Goal: Task Accomplishment & Management: Use online tool/utility

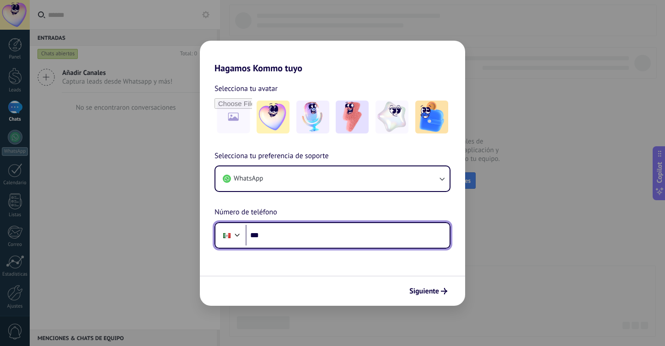
click at [277, 234] on input "***" at bounding box center [348, 235] width 204 height 21
type input "**********"
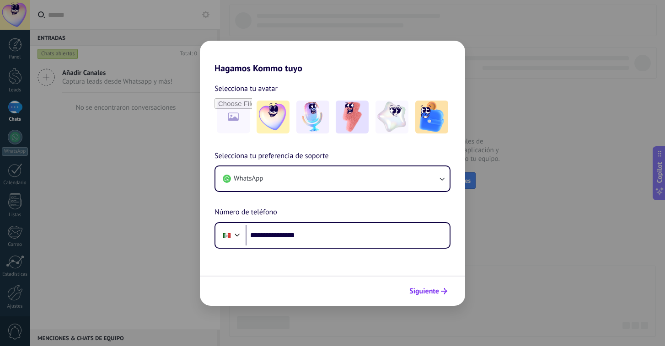
click at [423, 293] on span "Siguiente" at bounding box center [425, 291] width 30 height 6
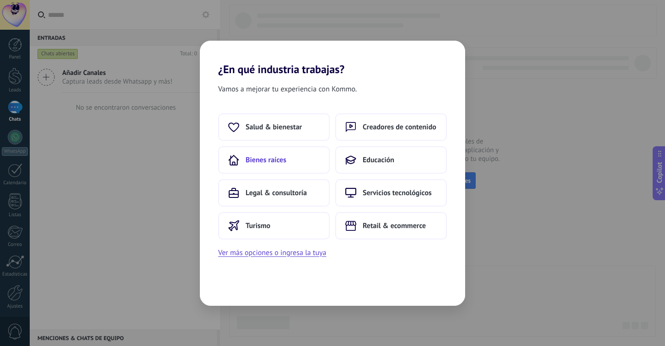
click at [274, 165] on button "Bienes raíces" at bounding box center [274, 159] width 112 height 27
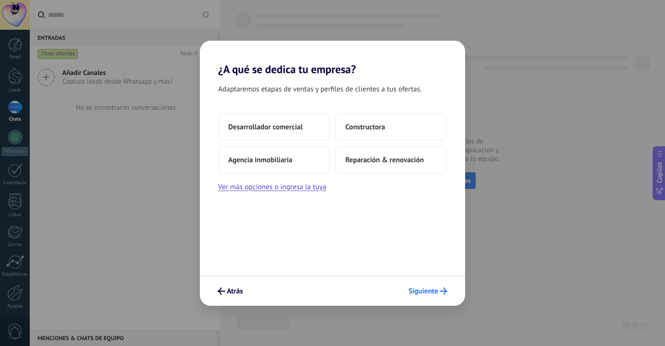
click at [438, 292] on span "Siguiente" at bounding box center [428, 291] width 39 height 7
click at [303, 160] on button "Agencia inmobiliaria" at bounding box center [274, 159] width 112 height 27
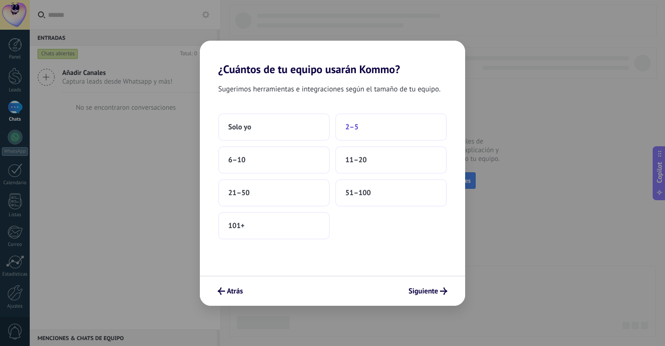
click at [363, 120] on button "2–5" at bounding box center [391, 126] width 112 height 27
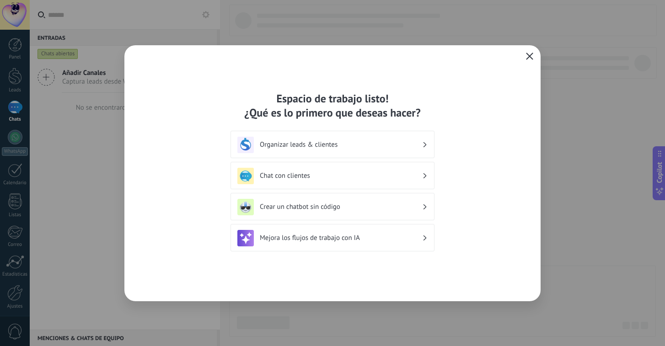
click at [524, 56] on button "button" at bounding box center [530, 56] width 12 height 13
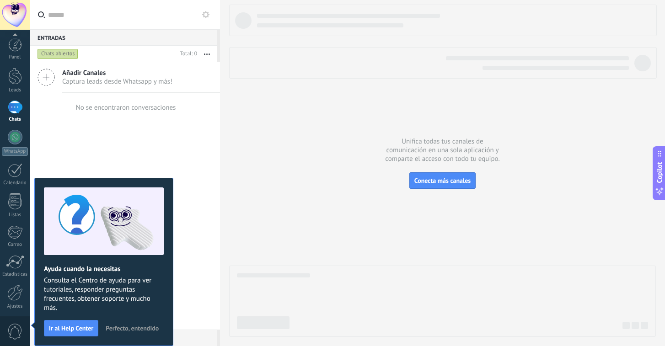
scroll to position [34, 0]
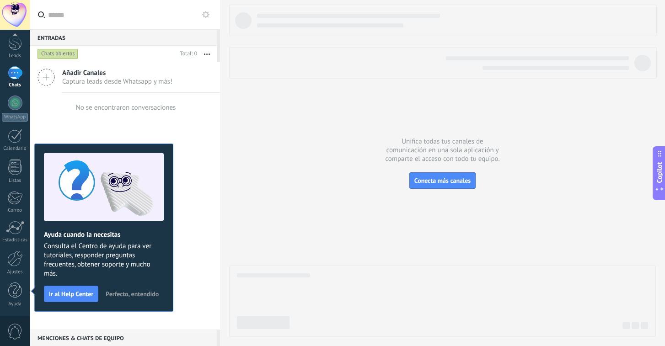
click at [216, 224] on div "Añadir Canales Captura leads desde Whatsapp y más! No se encontraron conversaci…" at bounding box center [125, 196] width 190 height 268
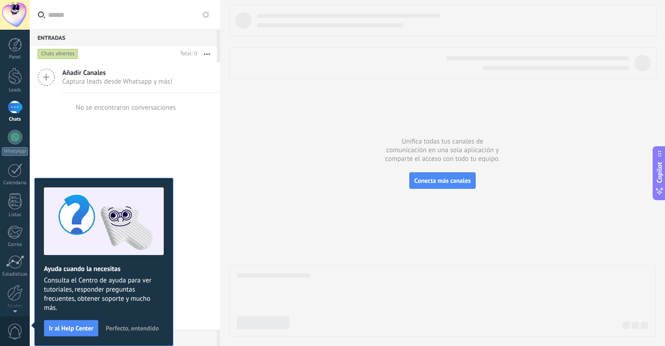
click at [16, 118] on div "Chats" at bounding box center [15, 120] width 27 height 6
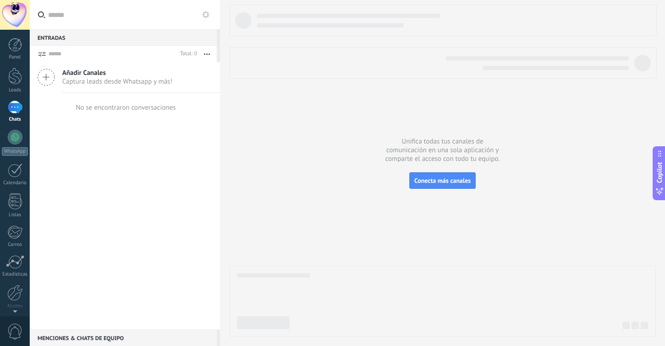
click at [17, 114] on div at bounding box center [15, 107] width 15 height 13
click at [54, 85] on icon at bounding box center [46, 77] width 17 height 17
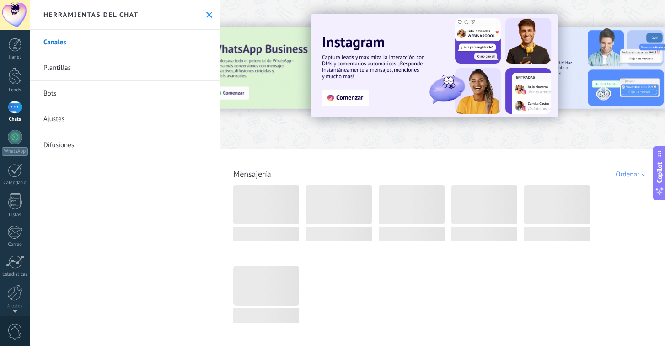
click at [60, 145] on link "Difusiones" at bounding box center [125, 145] width 190 height 26
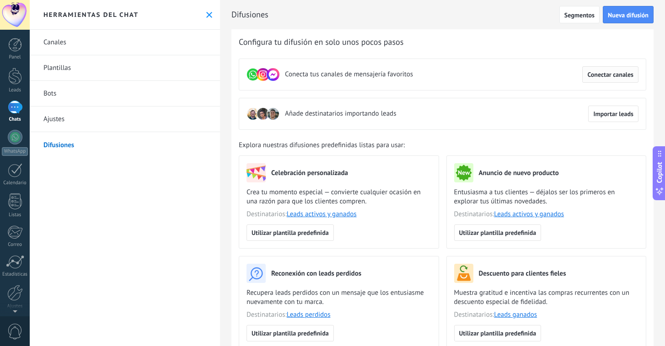
click at [601, 71] on span "Conectar canales" at bounding box center [611, 74] width 46 height 6
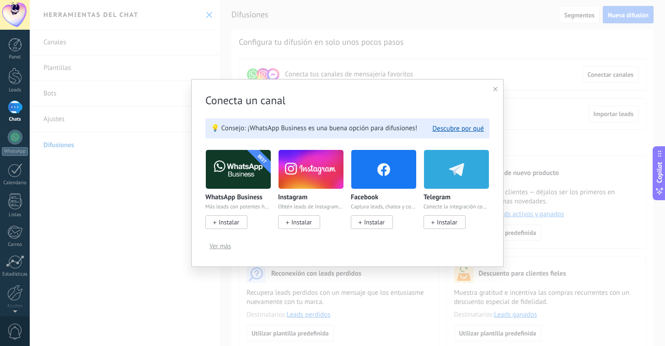
click at [237, 223] on span "Instalar" at bounding box center [229, 222] width 21 height 8
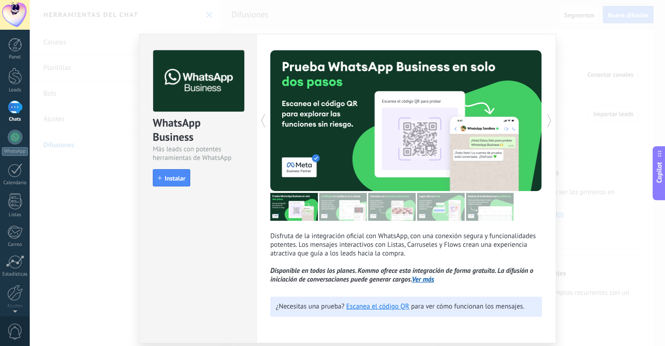
click at [189, 184] on button "Instalar" at bounding box center [172, 177] width 38 height 17
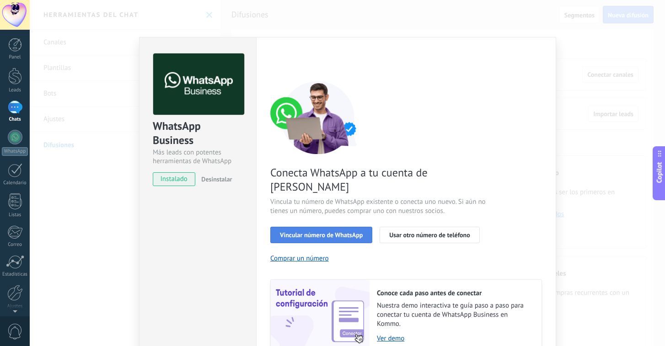
click at [335, 232] on span "Vincular número de WhatsApp" at bounding box center [321, 235] width 83 height 6
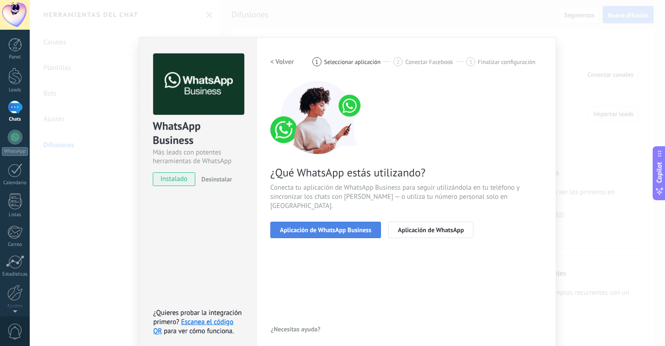
click at [335, 227] on span "Aplicación de WhatsApp Business" at bounding box center [326, 230] width 92 height 6
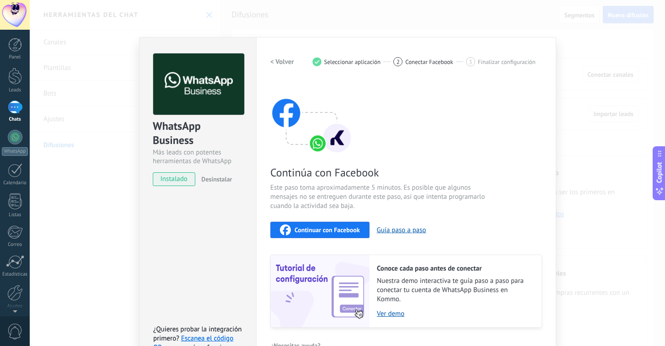
click at [288, 70] on button "< Volver" at bounding box center [282, 62] width 24 height 16
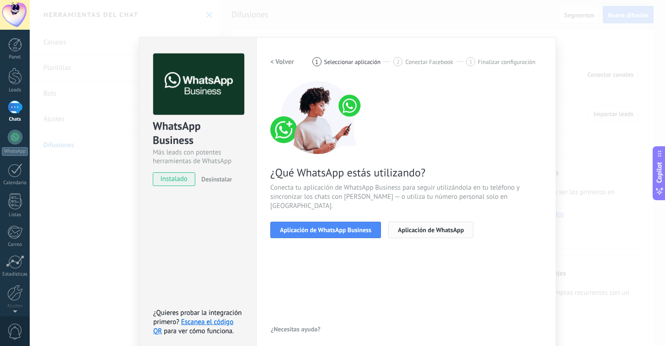
click at [413, 227] on span "Aplicación de WhatsApp" at bounding box center [431, 230] width 66 height 6
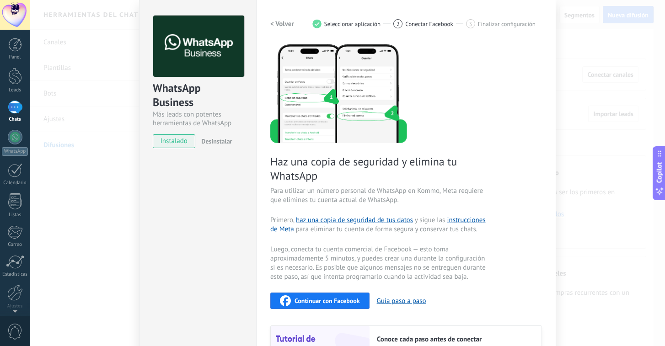
scroll to position [9, 0]
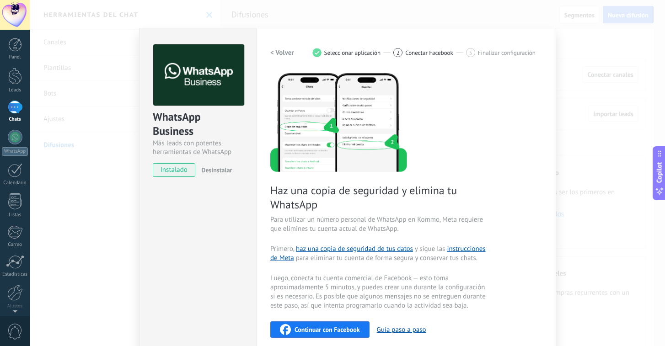
click at [276, 54] on h2 "< Volver" at bounding box center [282, 53] width 24 height 9
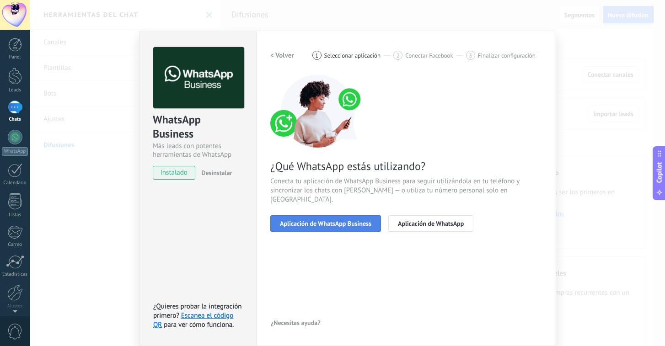
click at [328, 221] on span "Aplicación de WhatsApp Business" at bounding box center [326, 224] width 92 height 6
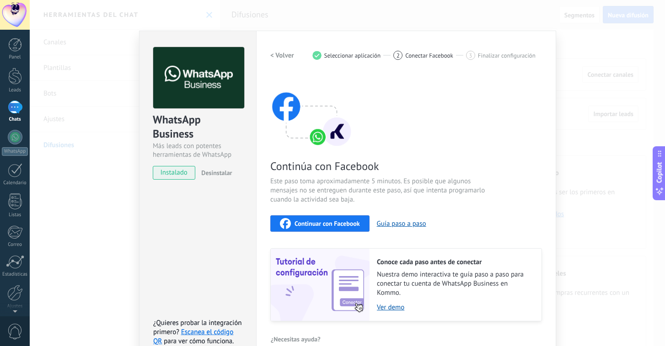
click at [328, 221] on span "Continuar con Facebook" at bounding box center [327, 224] width 65 height 6
click at [143, 188] on div "WhatsApp Business Más leads con potentes herramientas de WhatsApp instalado Des…" at bounding box center [197, 197] width 117 height 332
click at [103, 176] on div "WhatsApp Business Más leads con potentes herramientas de WhatsApp instalado Des…" at bounding box center [348, 173] width 636 height 346
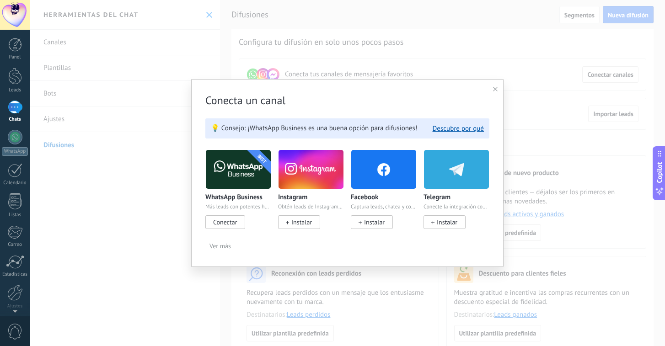
click at [500, 92] on div "Conecta un canal 💡 Consejo: ¡WhatsApp Business es una buena opción para difusio…" at bounding box center [347, 173] width 313 height 188
click at [495, 87] on div at bounding box center [495, 89] width 5 height 9
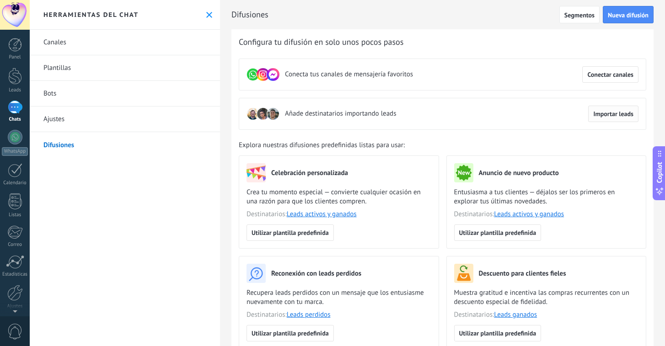
click at [614, 117] on span "Importar leads" at bounding box center [614, 114] width 40 height 6
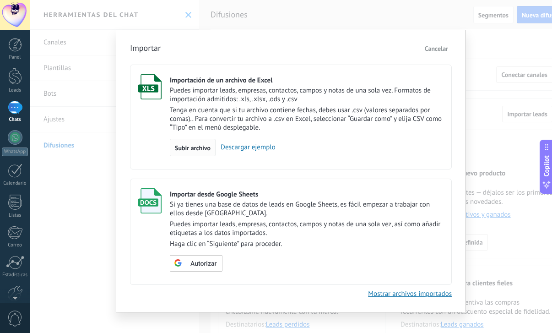
click at [194, 153] on div "Subir archivo" at bounding box center [193, 147] width 46 height 17
click at [0, 0] on input "Importación de un archivo de Excel Puedes importar leads, empresas, contactos, …" at bounding box center [0, 0] width 0 height 0
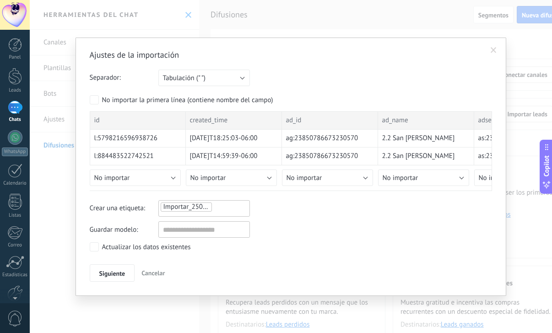
click at [164, 247] on div "Actualizar los datos existentes" at bounding box center [146, 247] width 89 height 9
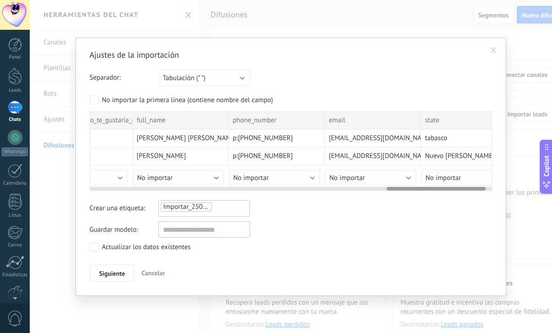
scroll to position [0, 1207]
click at [211, 177] on button "No importar" at bounding box center [177, 177] width 91 height 16
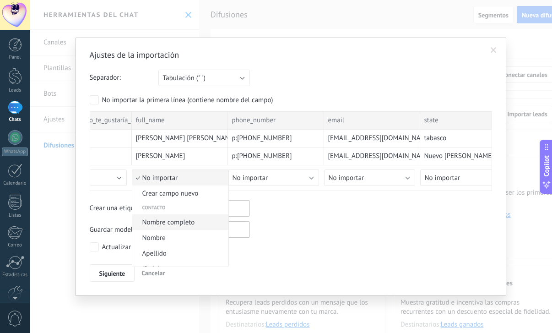
click at [190, 222] on span "Nombre completo" at bounding box center [178, 222] width 93 height 9
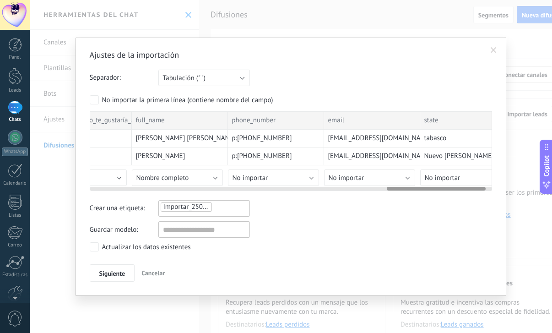
click at [265, 183] on div at bounding box center [291, 186] width 402 height 7
click at [270, 176] on button "No importar" at bounding box center [273, 177] width 91 height 16
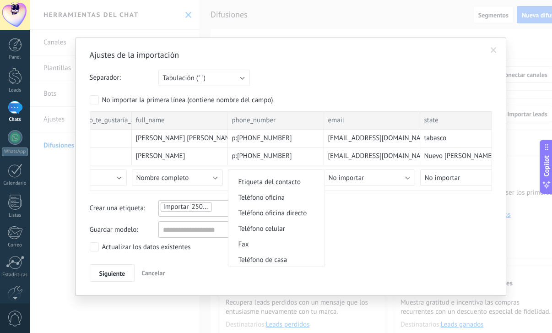
scroll to position [189, 0]
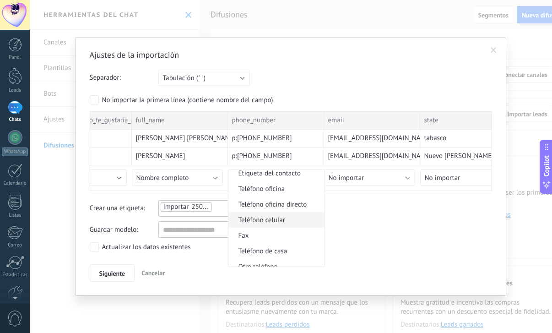
click at [276, 224] on span "Teléfono celular" at bounding box center [274, 220] width 93 height 9
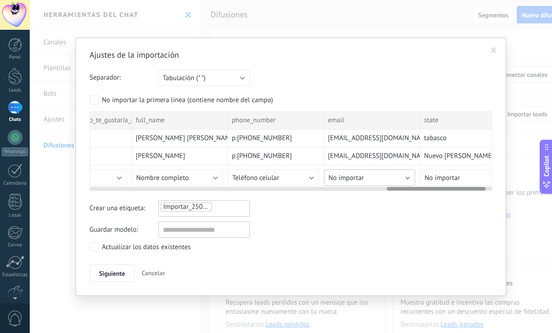
click at [369, 181] on button "No importar" at bounding box center [369, 177] width 91 height 16
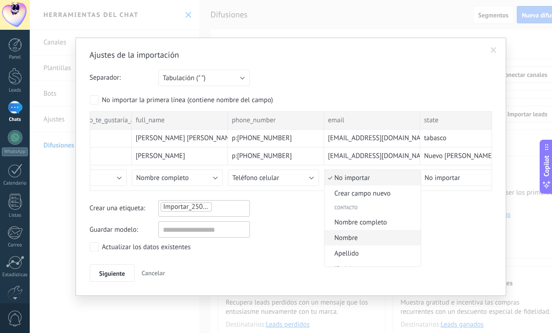
scroll to position [906, 0]
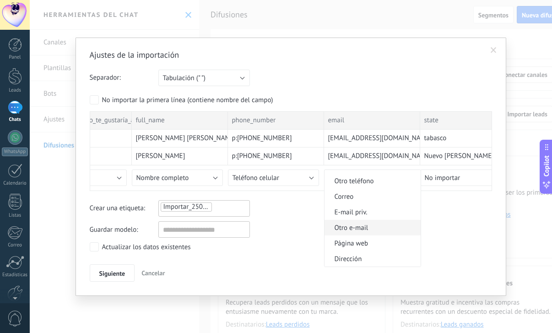
click at [357, 229] on span "Otro e-mail" at bounding box center [370, 227] width 93 height 9
click at [112, 275] on span "Siguiente" at bounding box center [112, 273] width 26 height 6
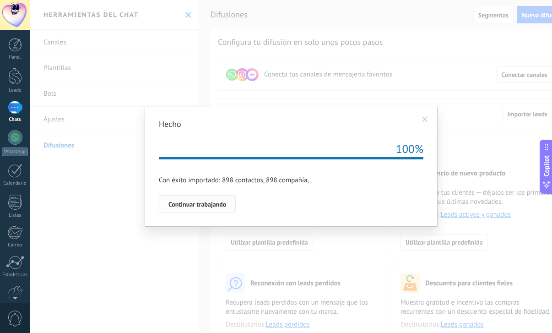
click at [204, 209] on button "Continuar trabajando" at bounding box center [197, 203] width 77 height 17
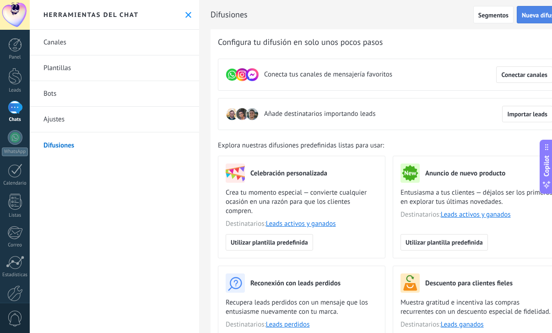
click at [529, 16] on span "Nueva difusión" at bounding box center [542, 15] width 41 height 6
click at [529, 17] on span "Nueva difusión" at bounding box center [542, 15] width 41 height 6
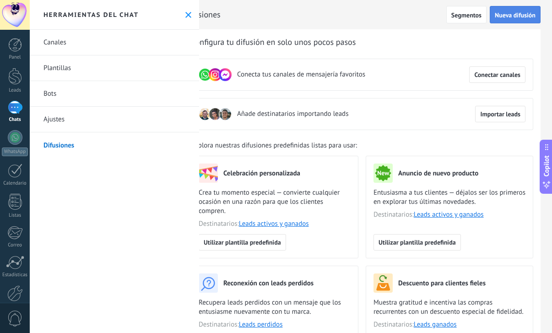
click at [508, 18] on span "Nueva difusión" at bounding box center [515, 15] width 41 height 6
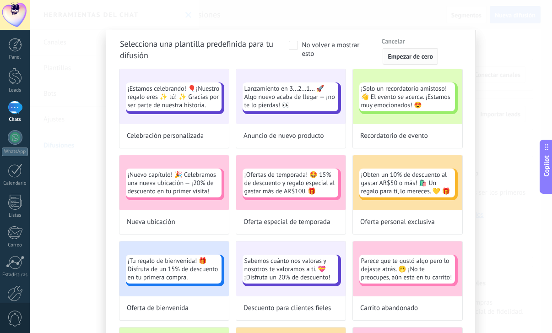
click at [414, 59] on span "Empezar de cero" at bounding box center [410, 56] width 45 height 6
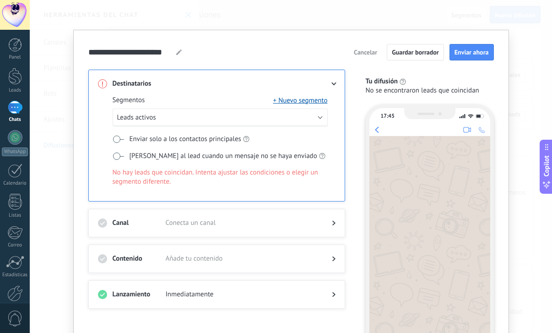
click at [281, 173] on span "No hay leads que coincidan. Intenta ajustar las condiciones o elegir un segment…" at bounding box center [220, 177] width 215 height 18
click at [115, 156] on span at bounding box center [118, 155] width 11 height 7
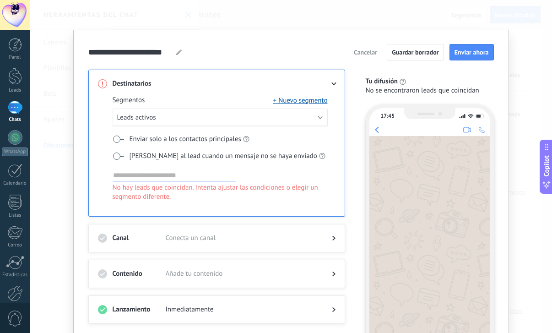
click at [118, 156] on span at bounding box center [118, 155] width 11 height 7
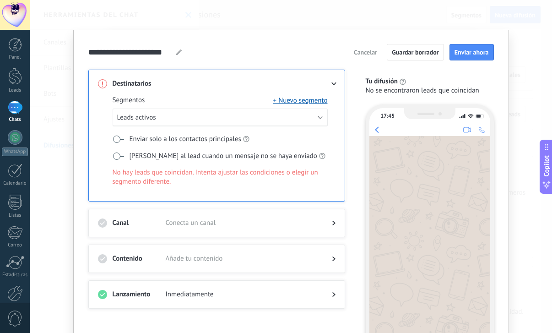
click at [360, 52] on span "Cancelar" at bounding box center [365, 52] width 23 height 6
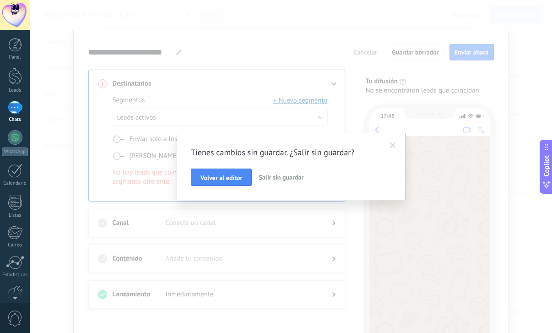
click at [284, 185] on div "Tienes cambios sin guardar. ¿Salir sin guardar? Volver al editor Salir sin guar…" at bounding box center [291, 166] width 229 height 67
click at [284, 182] on button "Salir sin guardar" at bounding box center [281, 176] width 52 height 17
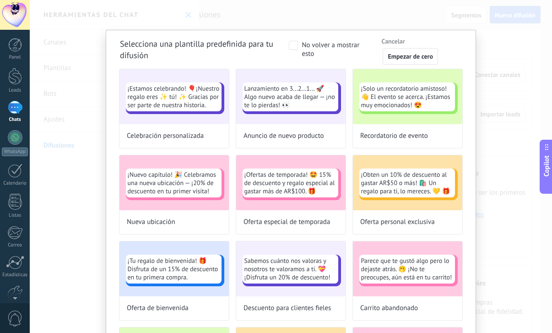
click at [515, 136] on div "Selecciona una plantilla predefinida para tu difusión No volver a mostrar esto …" at bounding box center [291, 166] width 522 height 333
click at [389, 42] on span "Cancelar" at bounding box center [392, 41] width 23 height 6
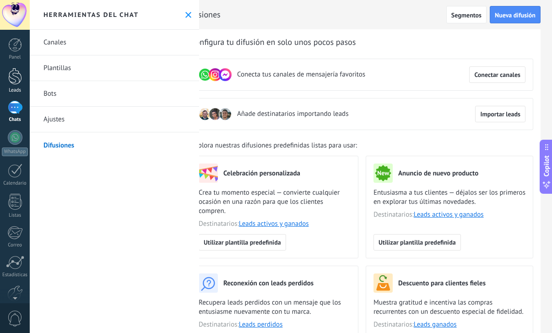
click at [14, 83] on div at bounding box center [15, 76] width 14 height 17
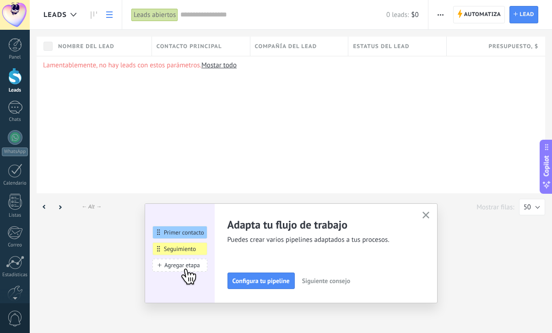
click at [424, 215] on icon "button" at bounding box center [425, 214] width 7 height 7
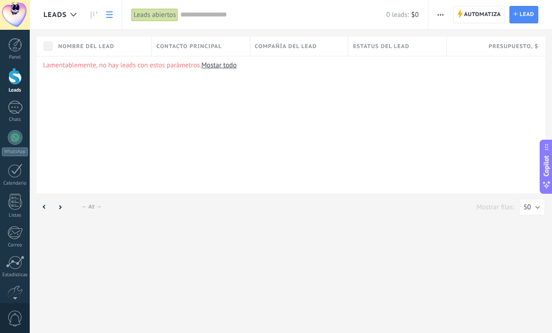
click at [217, 65] on link "Mostar todo" at bounding box center [218, 65] width 35 height 9
click at [18, 198] on div at bounding box center [15, 202] width 14 height 16
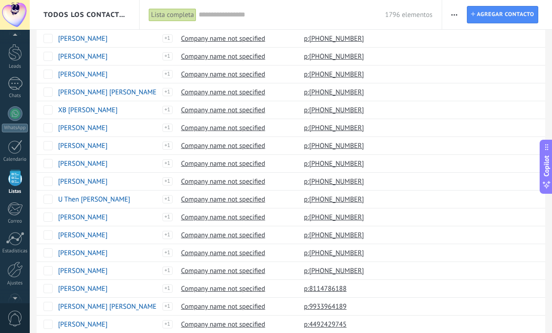
scroll to position [645, 0]
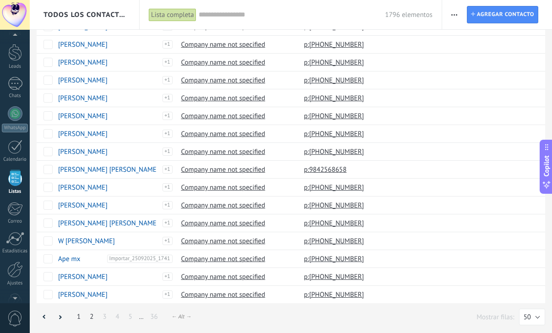
click at [89, 318] on link "2" at bounding box center [91, 317] width 13 height 18
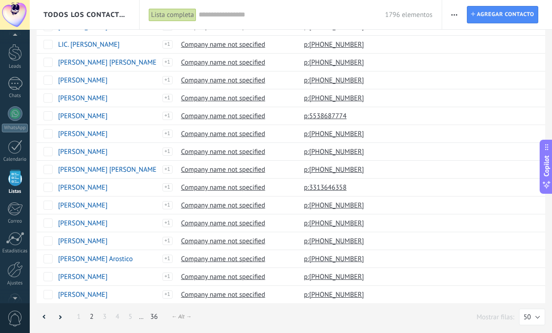
click at [151, 319] on link "36" at bounding box center [154, 317] width 16 height 18
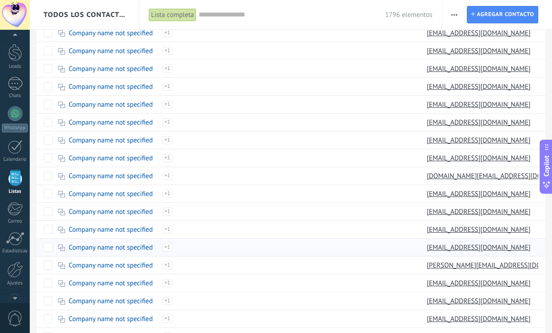
scroll to position [574, 0]
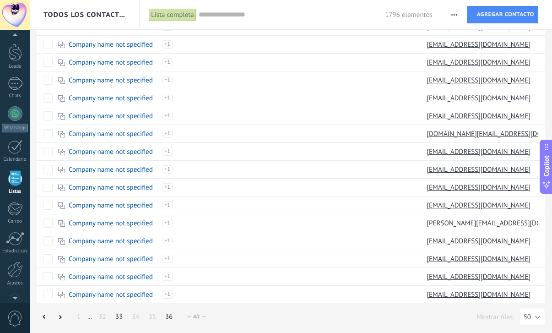
click at [124, 317] on link "33" at bounding box center [119, 317] width 16 height 18
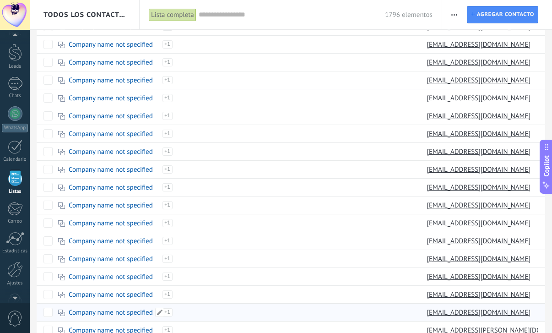
scroll to position [645, 0]
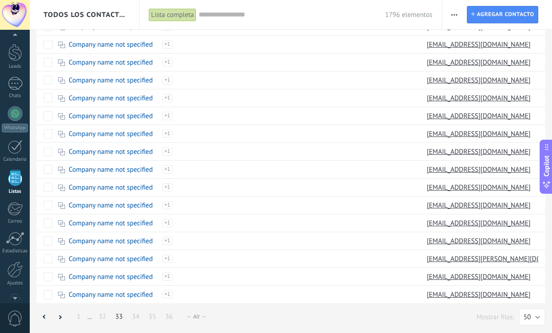
click at [92, 320] on span "..." at bounding box center [89, 316] width 4 height 7
click at [102, 318] on link "32" at bounding box center [102, 317] width 16 height 18
click at [76, 317] on link "1" at bounding box center [78, 317] width 13 height 18
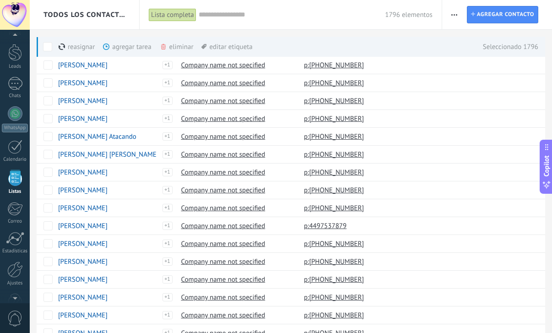
click at [132, 49] on div "agregar tarea màs" at bounding box center [142, 47] width 79 height 20
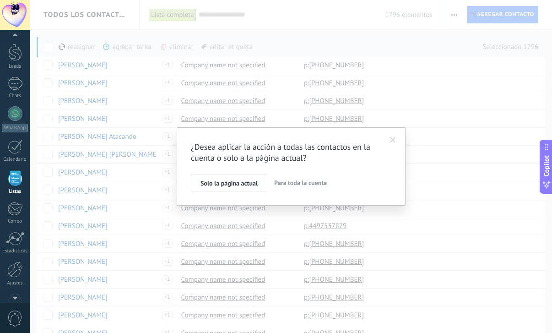
click at [291, 184] on span "Para toda la cuenta" at bounding box center [300, 182] width 53 height 8
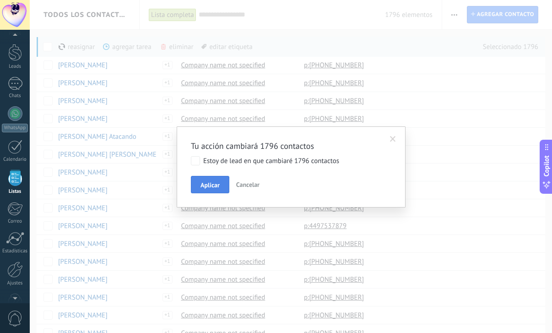
click at [211, 182] on span "Aplicar" at bounding box center [209, 185] width 19 height 6
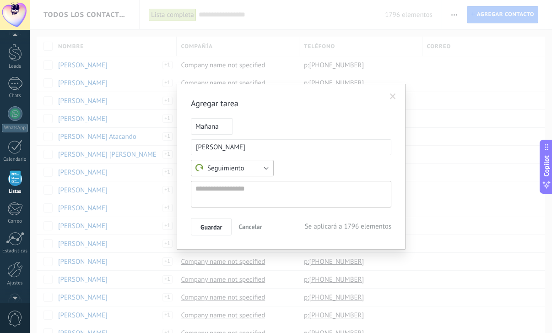
click at [238, 175] on button "Seguimiento" at bounding box center [232, 168] width 83 height 16
click at [302, 200] on textarea at bounding box center [291, 194] width 200 height 27
click at [213, 125] on span "Mañana" at bounding box center [212, 126] width 42 height 16
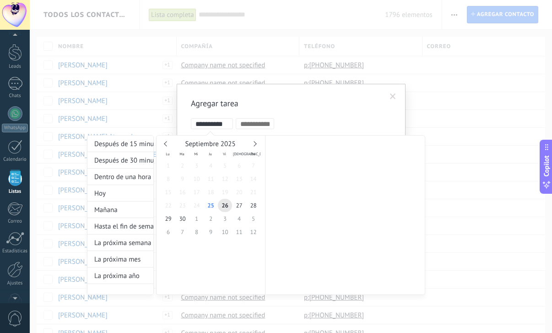
click at [213, 125] on input "**********" at bounding box center [213, 123] width 37 height 7
type input "**********"
click at [213, 205] on span "25" at bounding box center [211, 205] width 14 height 13
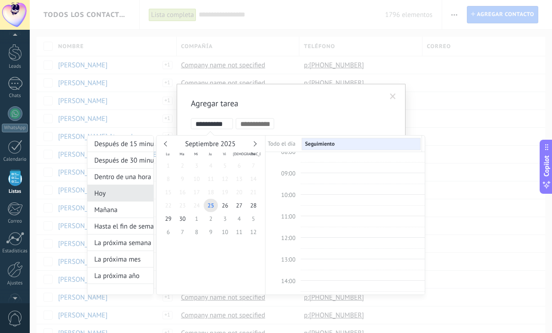
click at [128, 194] on div "Hoy" at bounding box center [120, 193] width 66 height 16
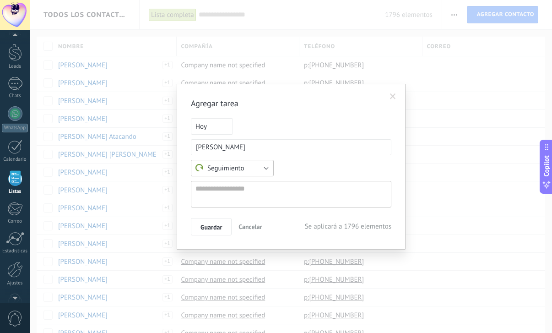
click at [218, 170] on span "Seguimiento" at bounding box center [219, 168] width 49 height 9
click at [306, 204] on textarea at bounding box center [291, 194] width 200 height 27
click at [393, 97] on span at bounding box center [393, 96] width 6 height 6
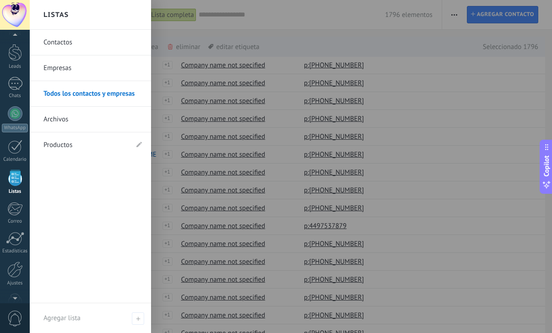
click at [20, 180] on div at bounding box center [15, 178] width 14 height 16
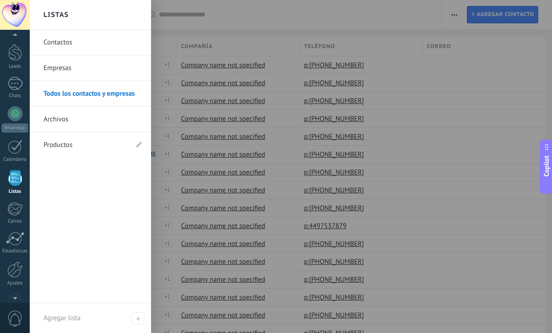
click at [12, 181] on div at bounding box center [15, 178] width 14 height 16
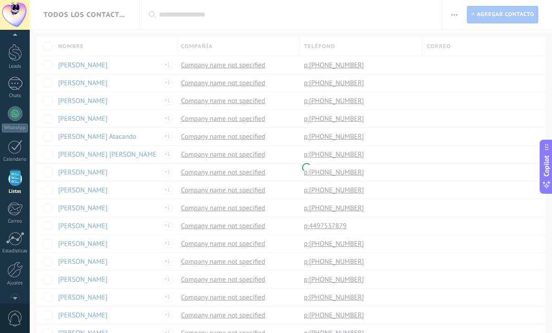
click at [16, 179] on div at bounding box center [15, 178] width 14 height 16
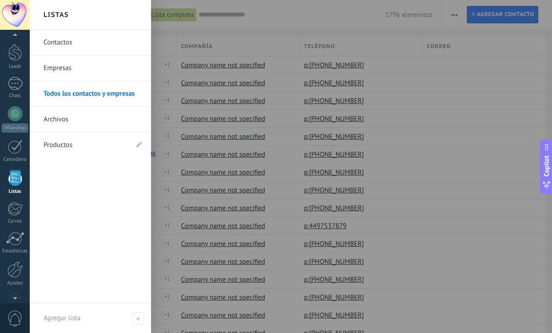
click at [74, 40] on link "Contactos" at bounding box center [92, 43] width 98 height 26
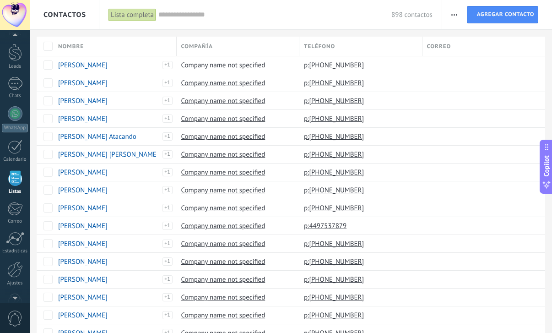
click at [140, 19] on div "Lista completa" at bounding box center [132, 14] width 48 height 13
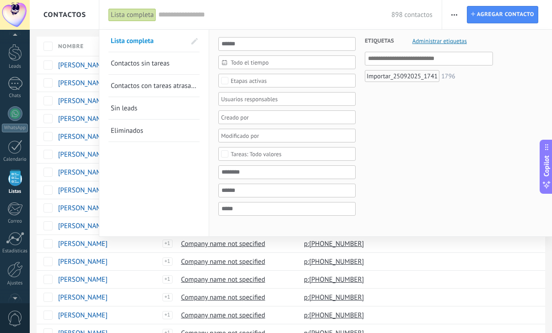
click at [188, 43] on span at bounding box center [195, 41] width 16 height 16
click at [193, 43] on span at bounding box center [193, 41] width 8 height 6
click at [236, 43] on input "text" at bounding box center [286, 44] width 137 height 14
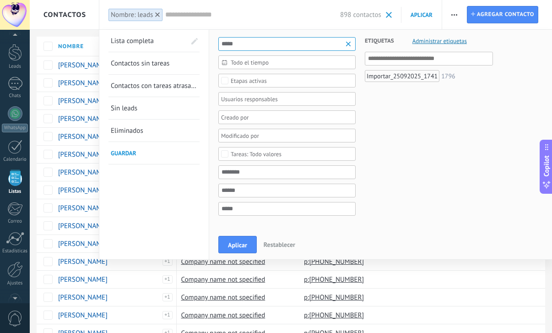
type input "*****"
click at [261, 78] on div "Etapas activas" at bounding box center [249, 80] width 36 height 7
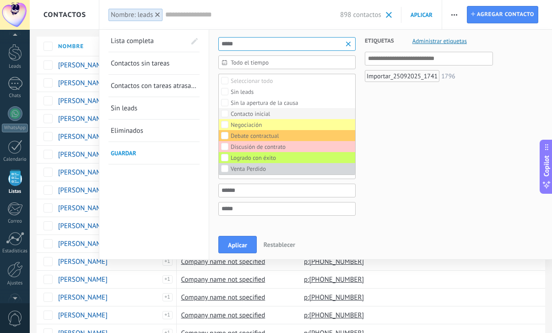
click at [258, 113] on div "Contacto inicial" at bounding box center [250, 114] width 39 height 6
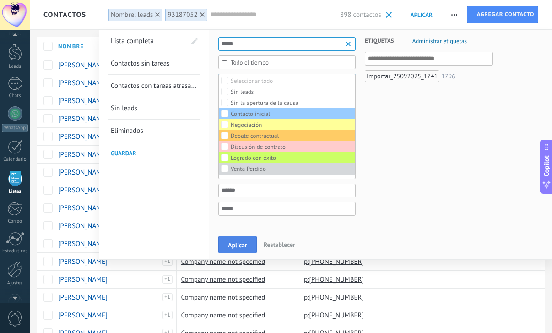
click at [241, 248] on span "Aplicar" at bounding box center [237, 245] width 19 height 6
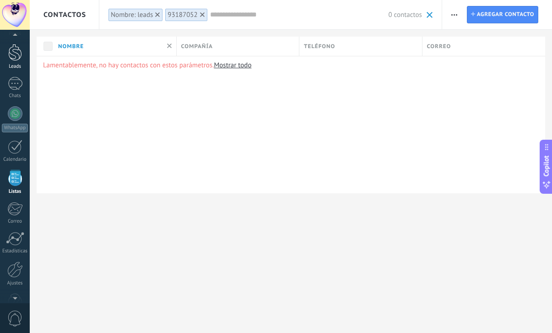
click at [21, 55] on div at bounding box center [15, 52] width 14 height 17
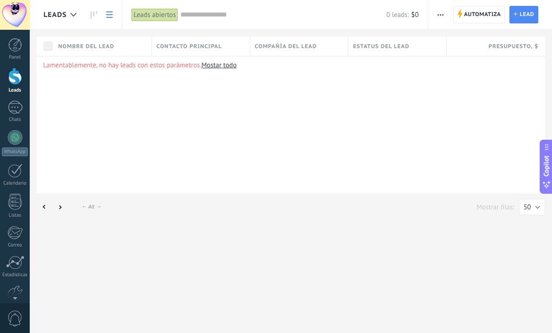
click at [123, 44] on div "Nombre del lead" at bounding box center [103, 46] width 98 height 19
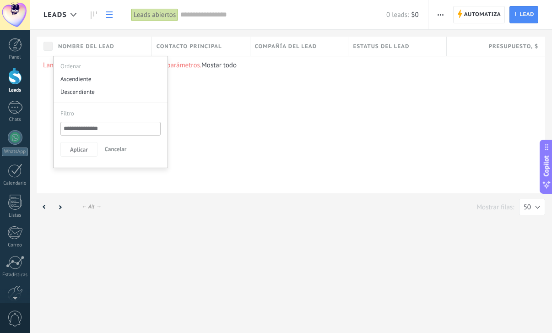
click at [188, 43] on span "Contacto principal" at bounding box center [189, 46] width 65 height 9
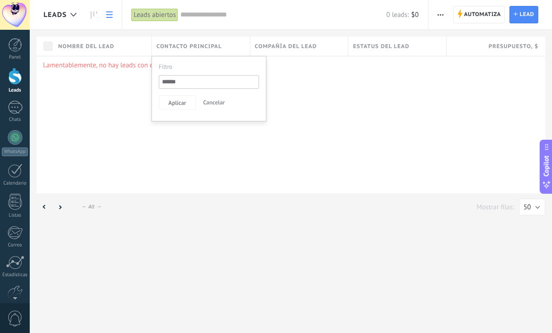
click at [188, 43] on span "Contacto principal" at bounding box center [189, 46] width 65 height 9
click at [224, 64] on link "Mostar todo" at bounding box center [218, 65] width 35 height 9
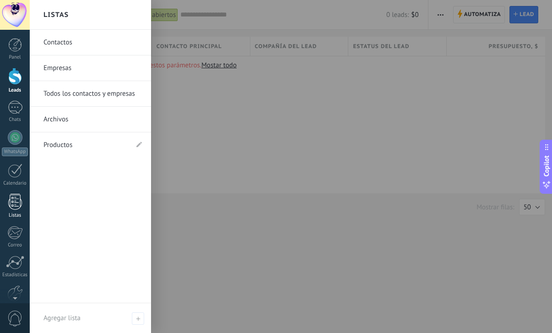
click at [8, 201] on div at bounding box center [15, 202] width 14 height 16
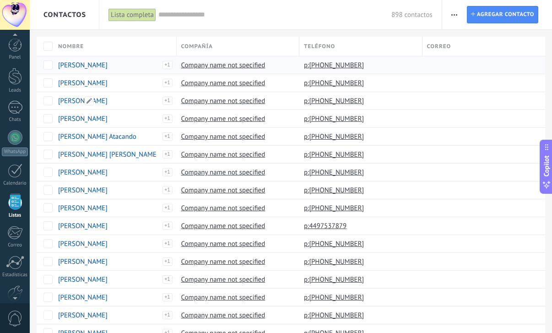
scroll to position [24, 0]
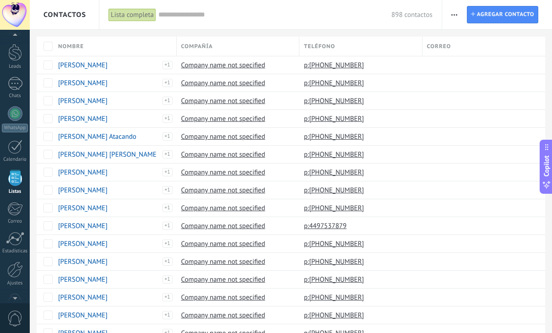
click at [118, 16] on div "Lista completa" at bounding box center [132, 14] width 48 height 13
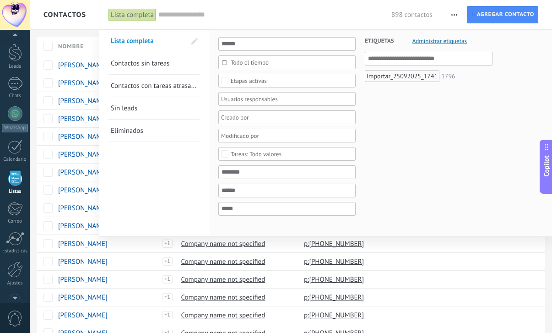
click at [253, 84] on div "Etapas activas" at bounding box center [249, 80] width 36 height 7
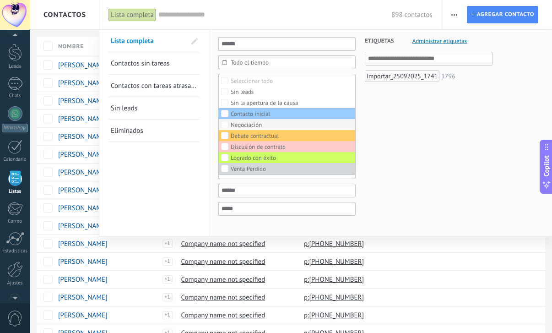
click at [248, 124] on div "Negociación" at bounding box center [246, 125] width 31 height 6
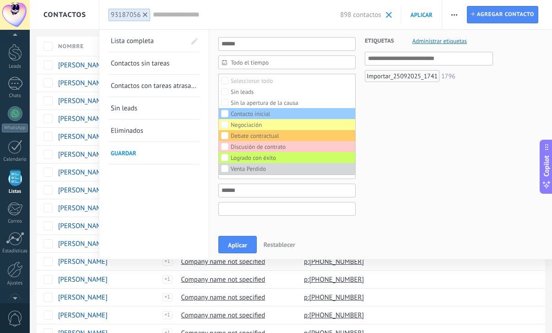
click at [240, 211] on input "text" at bounding box center [286, 209] width 137 height 14
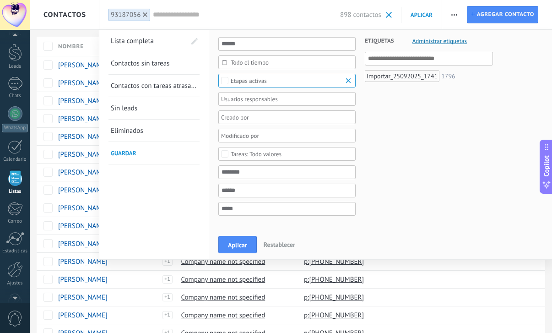
click at [243, 153] on div "Todo valores" at bounding box center [256, 154] width 51 height 7
click at [243, 153] on div "Seleccionar todo" at bounding box center [252, 154] width 42 height 6
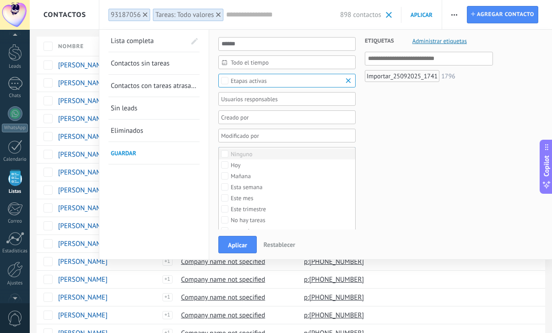
click at [243, 151] on div "Ninguno" at bounding box center [242, 154] width 22 height 6
click at [432, 162] on div "Etiquetas Administrar etiquetas Y O Importar_25092025_1741 1796" at bounding box center [424, 128] width 137 height 197
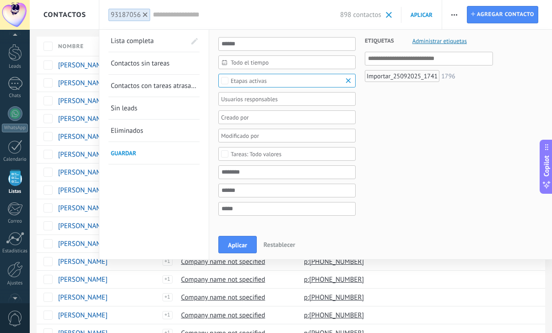
click at [330, 93] on div at bounding box center [284, 98] width 128 height 11
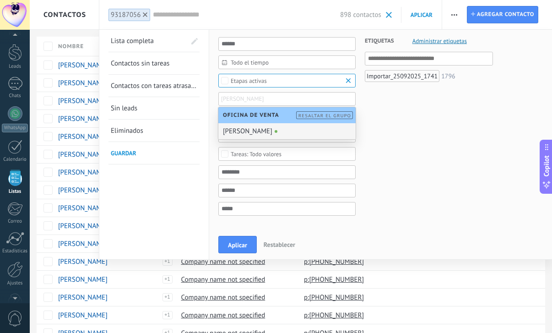
click at [285, 135] on div "[PERSON_NAME]" at bounding box center [286, 131] width 137 height 16
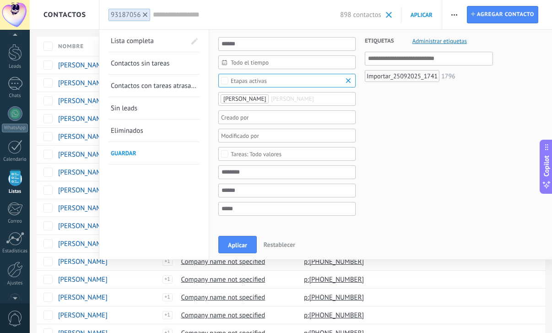
click at [252, 119] on div at bounding box center [284, 117] width 128 height 11
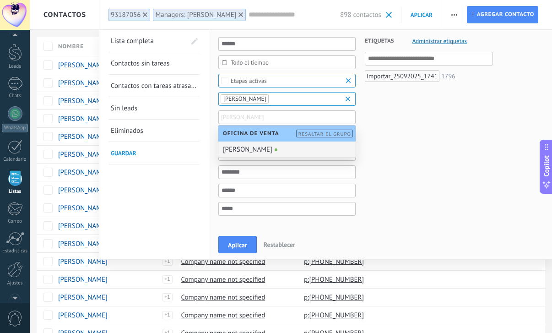
click at [254, 151] on div "[PERSON_NAME]" at bounding box center [286, 149] width 137 height 16
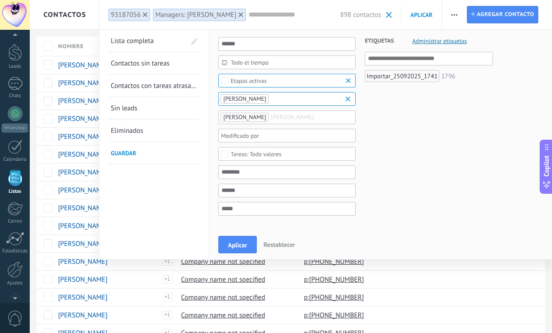
click at [251, 136] on div at bounding box center [284, 135] width 128 height 11
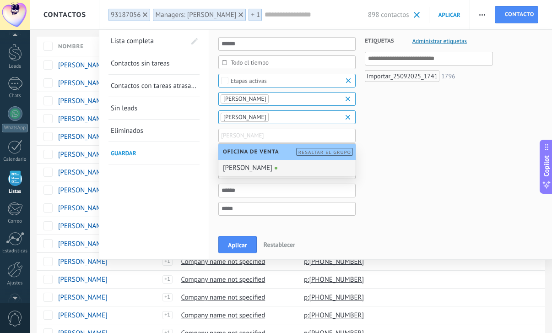
click at [249, 168] on div "[PERSON_NAME]" at bounding box center [286, 168] width 137 height 16
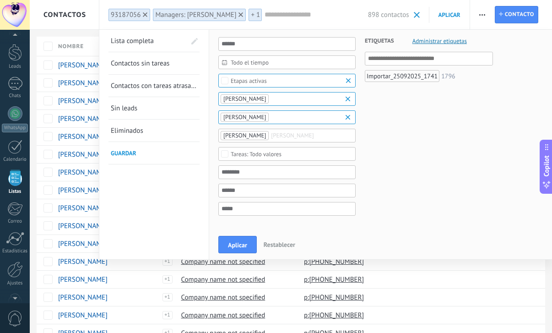
click at [255, 159] on div "Todo valores" at bounding box center [286, 154] width 137 height 14
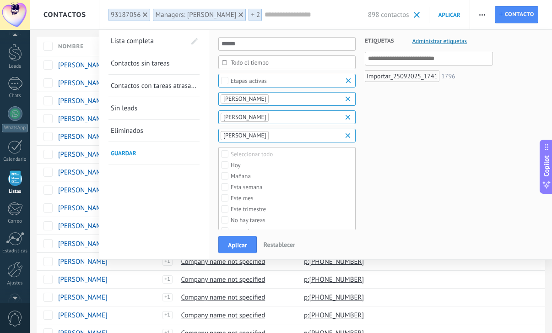
click at [368, 164] on div "Etiquetas Administrar etiquetas Y O Importar_25092025_1741 1796" at bounding box center [424, 128] width 137 height 197
click at [251, 170] on input "text" at bounding box center [286, 172] width 137 height 14
click at [365, 191] on div "Etiquetas Administrar etiquetas Y O Importar_25092025_1741 1796" at bounding box center [424, 128] width 137 height 197
click at [236, 243] on span "Aplicar" at bounding box center [237, 245] width 19 height 6
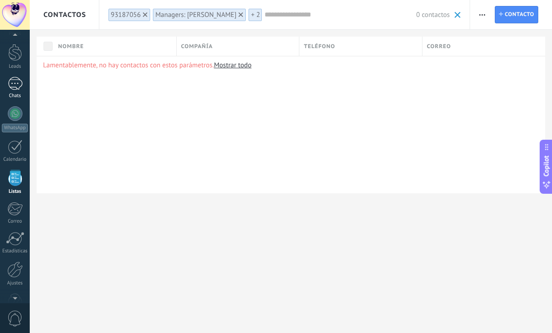
click at [13, 91] on link "Chats" at bounding box center [15, 88] width 30 height 22
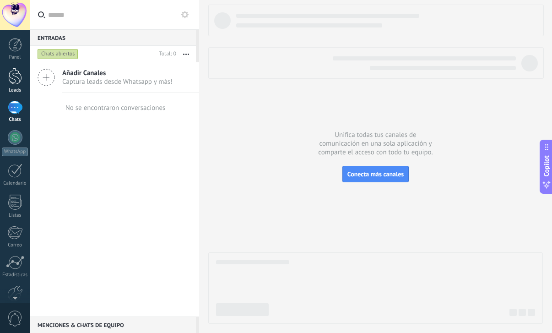
click at [17, 82] on div at bounding box center [15, 76] width 14 height 17
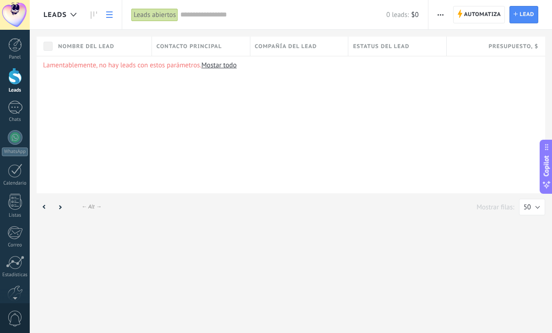
click at [157, 17] on div "Leads abiertos" at bounding box center [154, 14] width 47 height 13
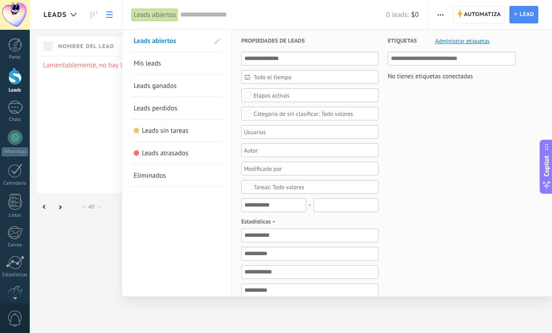
click at [167, 60] on link "Mis leads" at bounding box center [177, 63] width 86 height 22
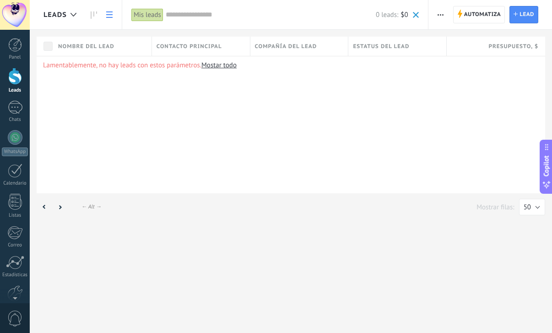
click at [156, 17] on div "Mis leads" at bounding box center [147, 14] width 32 height 13
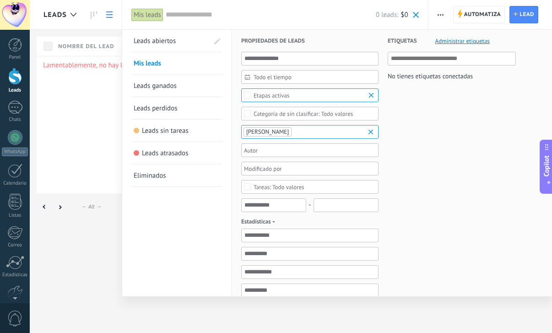
click at [70, 162] on div at bounding box center [276, 166] width 552 height 333
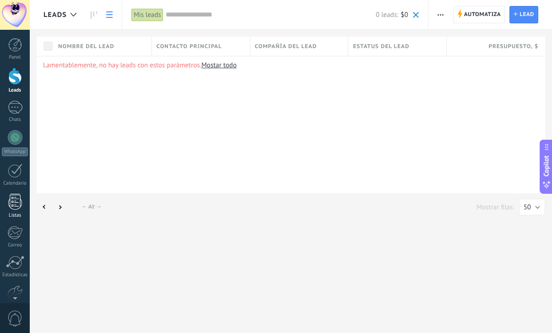
click at [15, 200] on div at bounding box center [15, 202] width 14 height 16
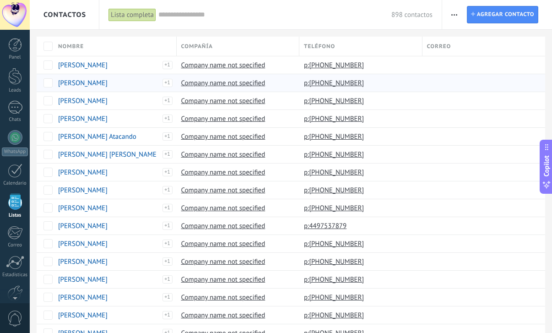
scroll to position [24, 0]
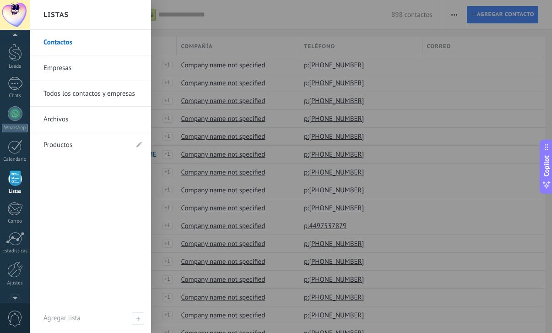
click at [88, 99] on link "Todos los contactos y empresas" at bounding box center [92, 94] width 98 height 26
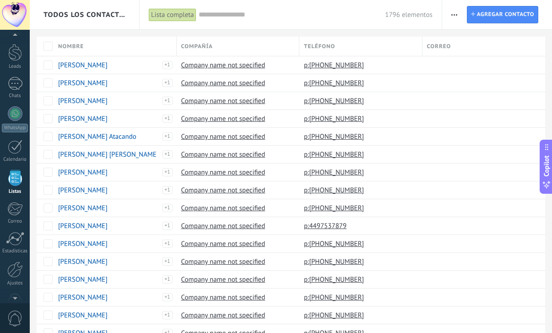
click at [453, 14] on icon "button" at bounding box center [454, 14] width 6 height 1
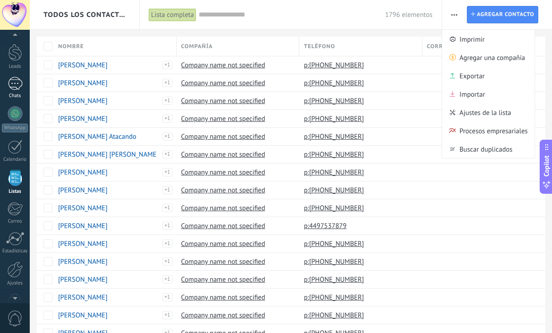
click at [16, 91] on link "Chats" at bounding box center [15, 88] width 30 height 22
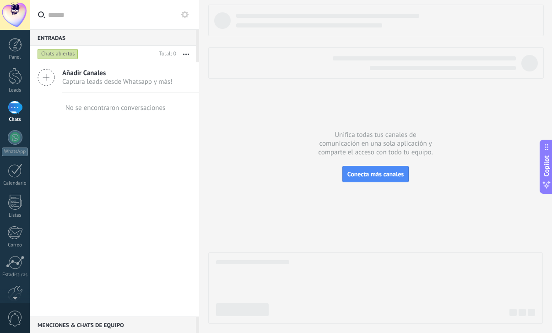
click at [81, 78] on span "Captura leads desde Whatsapp y más!" at bounding box center [117, 81] width 110 height 9
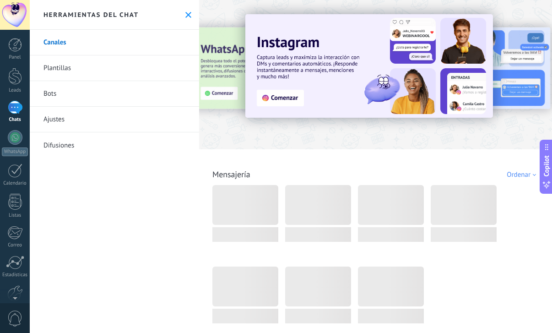
click at [68, 153] on link "Difusiones" at bounding box center [114, 145] width 169 height 26
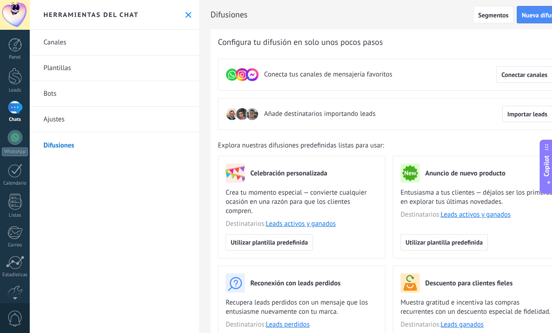
scroll to position [127, 0]
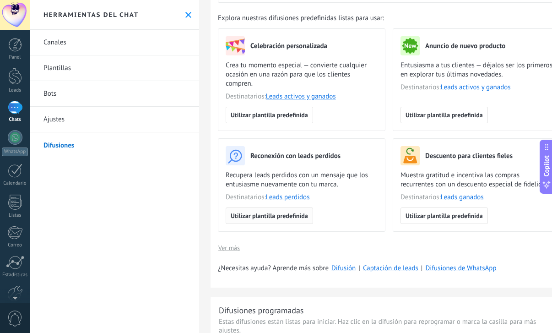
click at [297, 214] on span "Utilizar plantilla predefinida" at bounding box center [269, 215] width 77 height 6
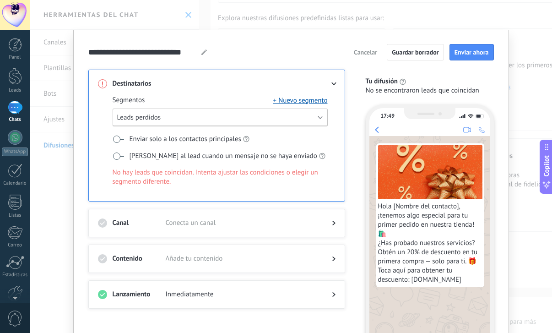
click at [251, 121] on button "Leads perdidos" at bounding box center [220, 117] width 215 height 18
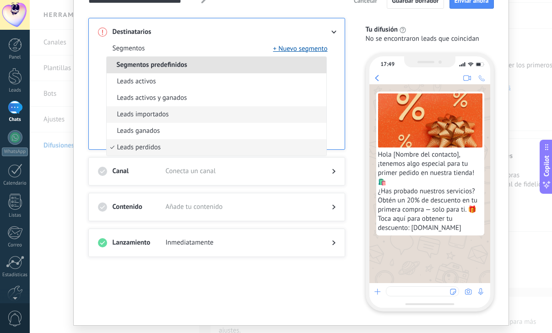
scroll to position [40, 0]
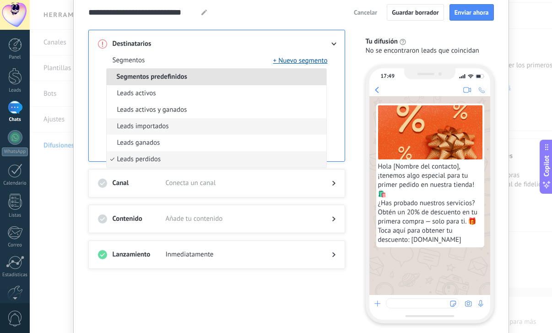
click at [186, 128] on li "Leads importados" at bounding box center [217, 126] width 220 height 16
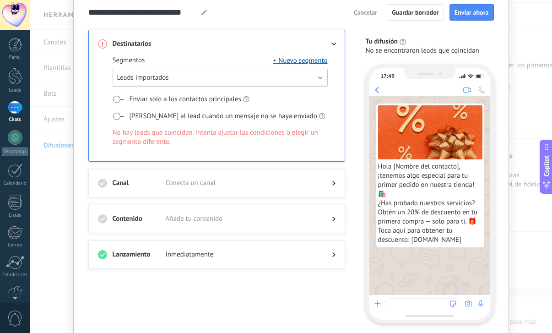
click at [182, 77] on button "Leads importados" at bounding box center [220, 78] width 215 height 18
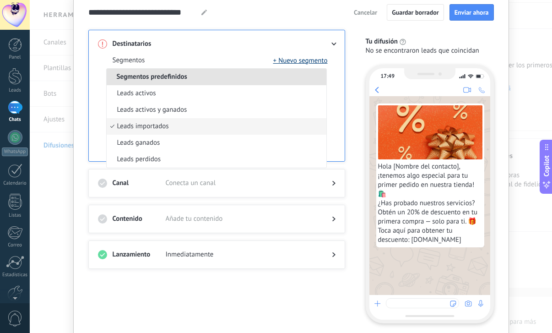
click at [299, 61] on button "+ Nuevo segmento" at bounding box center [300, 60] width 54 height 9
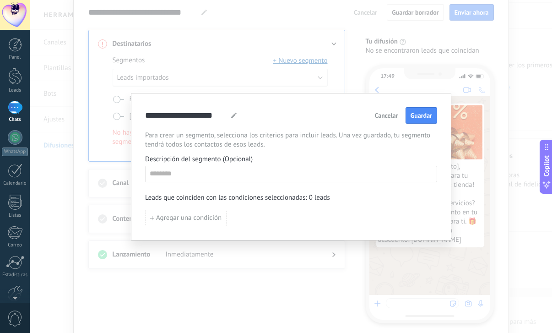
click at [388, 113] on span "Cancelar" at bounding box center [386, 115] width 23 height 6
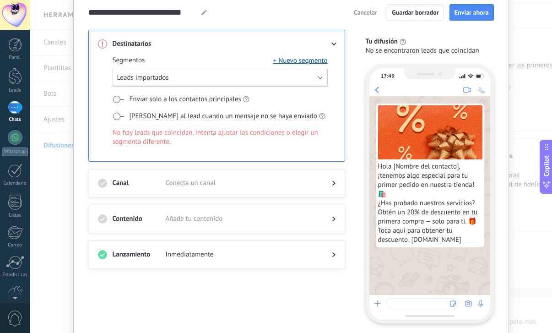
click at [185, 81] on button "Leads importados" at bounding box center [220, 78] width 215 height 18
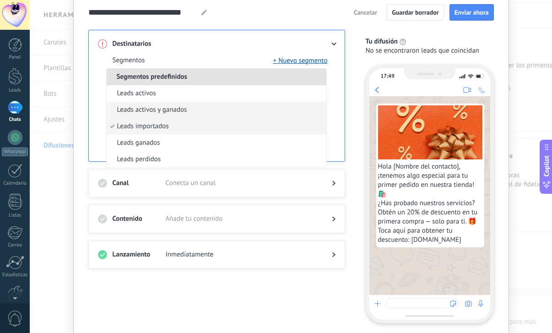
click at [169, 110] on span "Leads activos y ganados" at bounding box center [152, 109] width 70 height 9
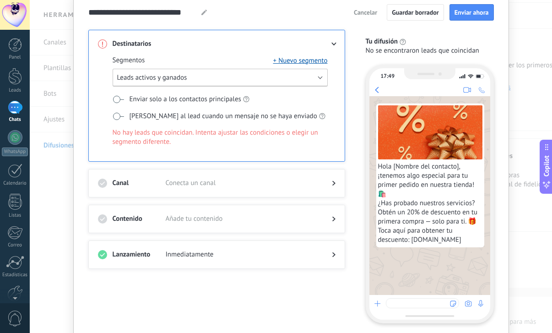
click at [162, 83] on button "Leads activos y ganados" at bounding box center [220, 78] width 215 height 18
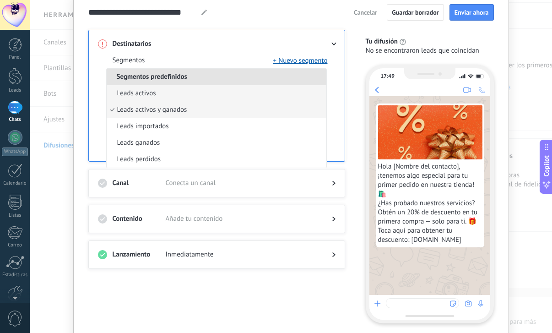
click at [156, 97] on li "Leads activos" at bounding box center [217, 93] width 220 height 16
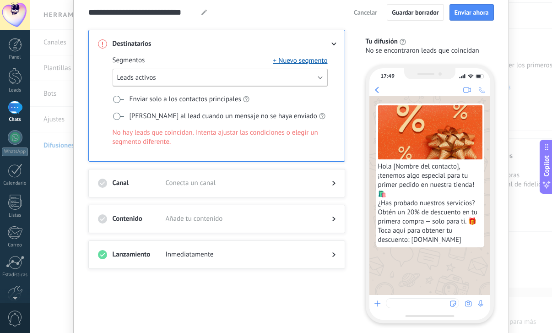
click at [157, 81] on button "Leads activos" at bounding box center [220, 78] width 215 height 18
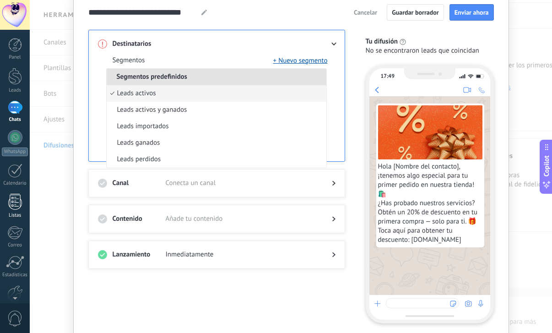
click at [9, 217] on div "Listas" at bounding box center [15, 215] width 27 height 6
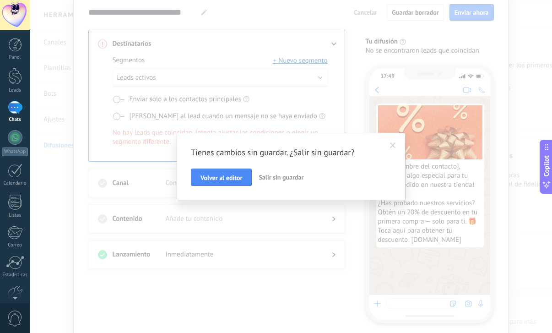
click at [281, 178] on span "Salir sin guardar" at bounding box center [281, 177] width 45 height 8
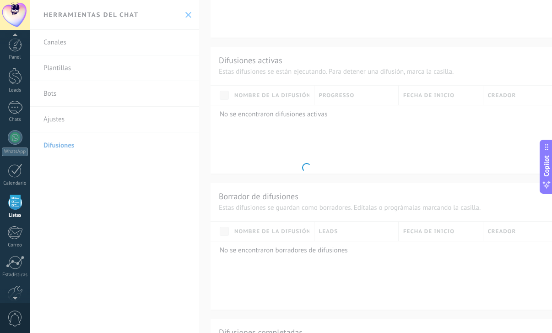
scroll to position [24, 0]
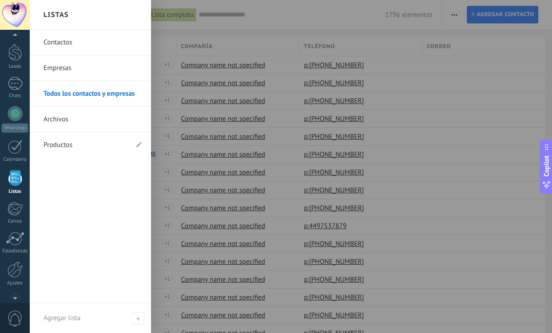
click at [75, 38] on link "Contactos" at bounding box center [92, 43] width 98 height 26
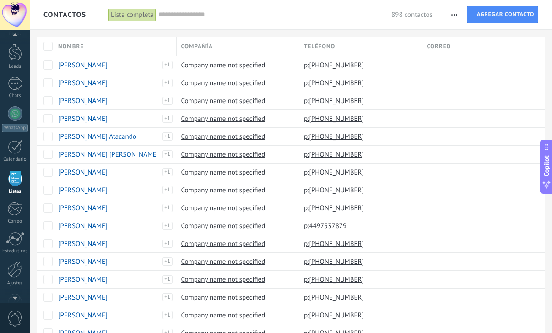
click at [132, 14] on div "Lista completa" at bounding box center [132, 14] width 48 height 13
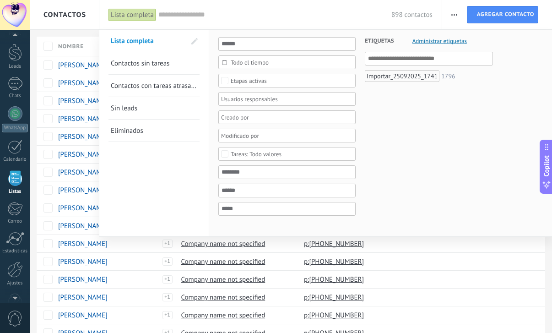
click at [266, 85] on div "Etapas activas" at bounding box center [286, 81] width 137 height 14
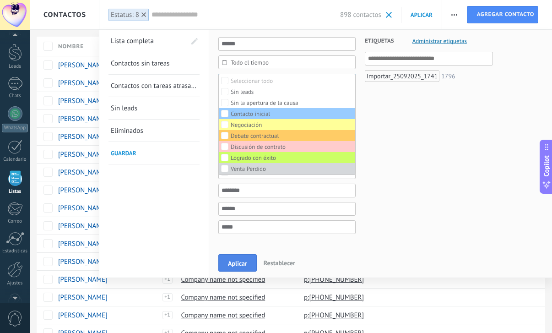
click at [238, 265] on span "Aplicar" at bounding box center [237, 263] width 19 height 6
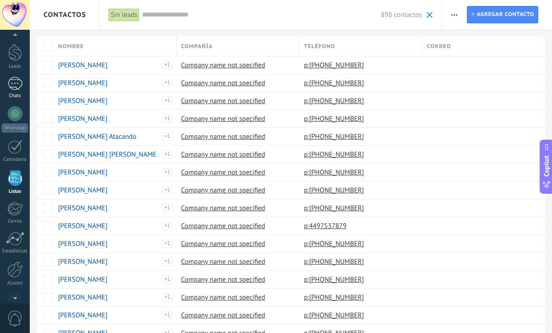
click at [16, 88] on div at bounding box center [15, 83] width 15 height 13
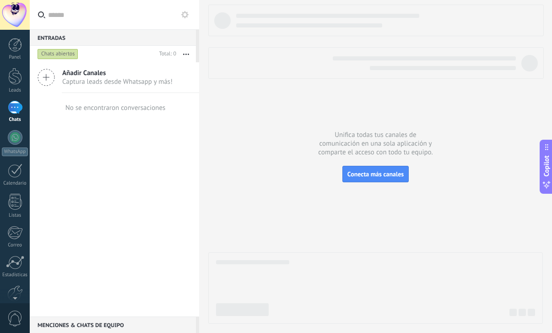
click at [75, 70] on span "Añadir Canales" at bounding box center [117, 73] width 110 height 9
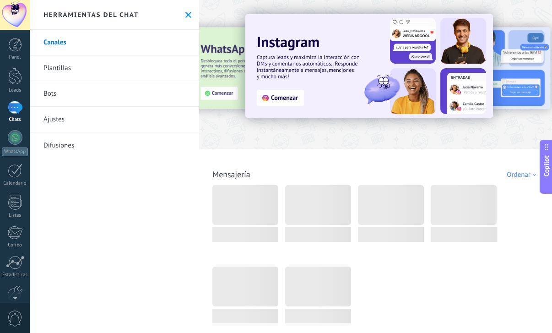
click at [86, 149] on link "Difusiones" at bounding box center [114, 145] width 169 height 26
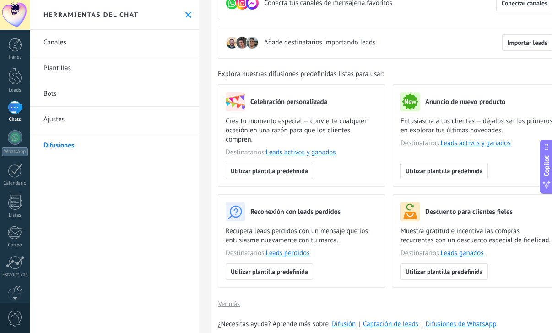
scroll to position [77, 0]
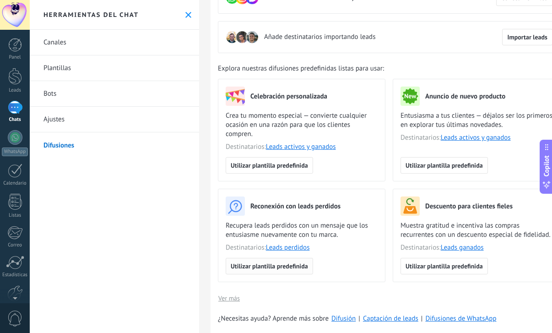
click at [266, 265] on span "Utilizar plantilla predefinida" at bounding box center [269, 266] width 77 height 6
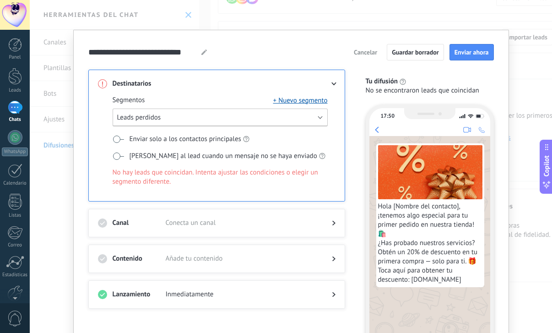
click at [203, 117] on button "Leads perdidos" at bounding box center [220, 117] width 215 height 18
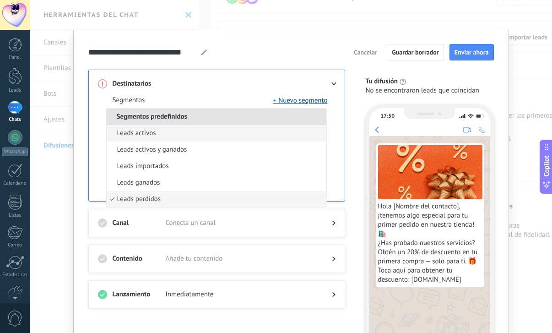
click at [184, 129] on li "Leads activos" at bounding box center [217, 133] width 220 height 16
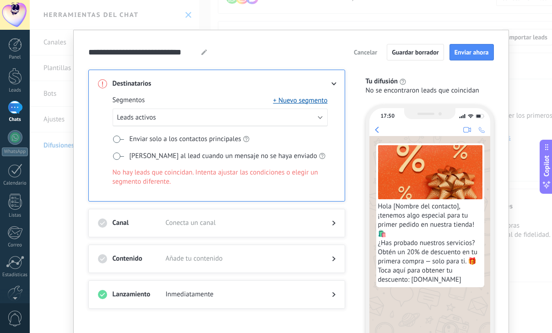
click at [184, 127] on div "Segmentos + Nuevo segmento Leads activos Enviar solo a los contactos principale…" at bounding box center [220, 147] width 215 height 103
click at [184, 126] on button "Leads activos" at bounding box center [220, 117] width 215 height 18
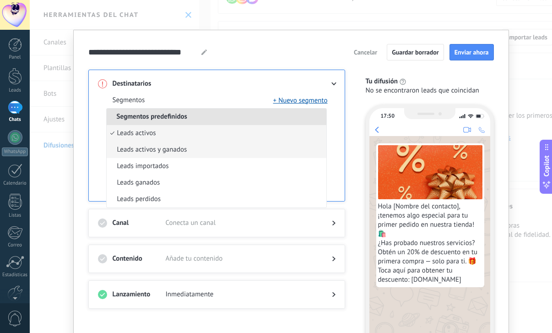
click at [182, 148] on span "Leads activos y ganados" at bounding box center [152, 149] width 70 height 9
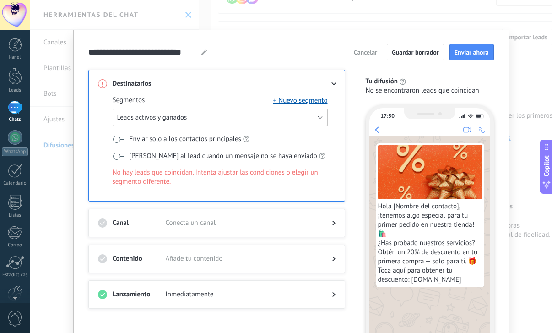
click at [186, 123] on button "Leads activos y ganados" at bounding box center [220, 117] width 215 height 18
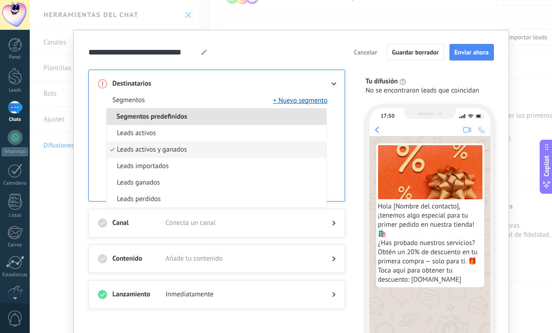
click at [178, 149] on span "Leads activos y ganados" at bounding box center [152, 149] width 70 height 9
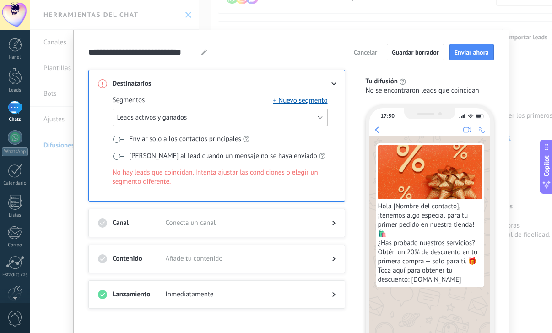
click at [188, 120] on button "Leads activos y ganados" at bounding box center [220, 117] width 215 height 18
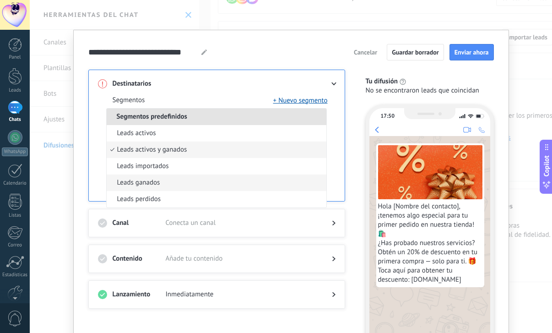
click at [167, 174] on li "Leads ganados" at bounding box center [217, 182] width 220 height 16
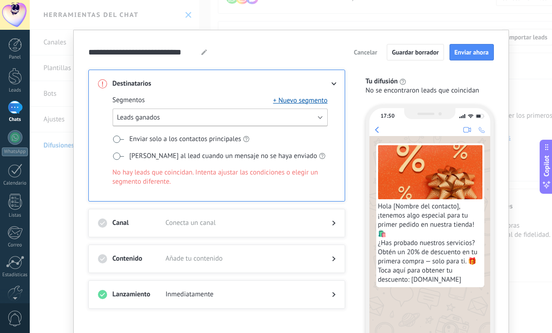
click at [252, 121] on button "Leads ganados" at bounding box center [220, 117] width 215 height 18
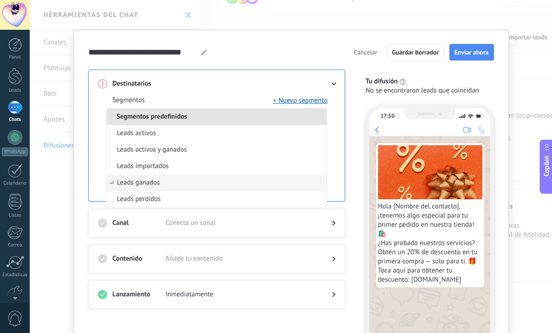
click at [354, 53] on span "Cancelar" at bounding box center [365, 52] width 23 height 6
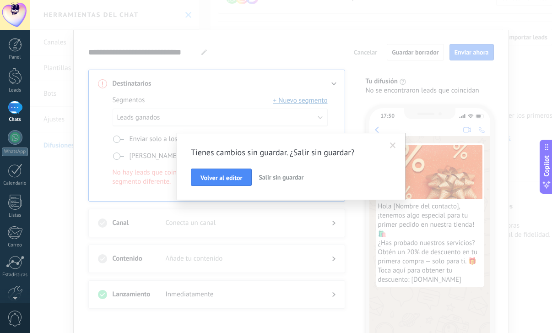
click at [288, 172] on button "Salir sin guardar" at bounding box center [281, 176] width 52 height 17
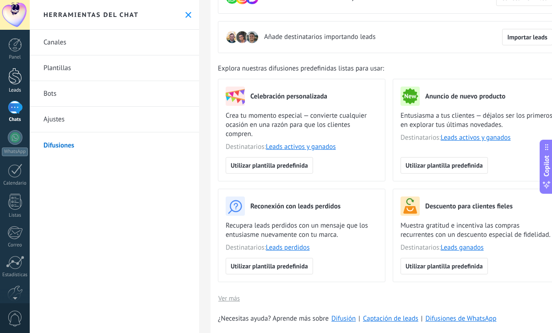
click at [17, 79] on div at bounding box center [15, 76] width 14 height 17
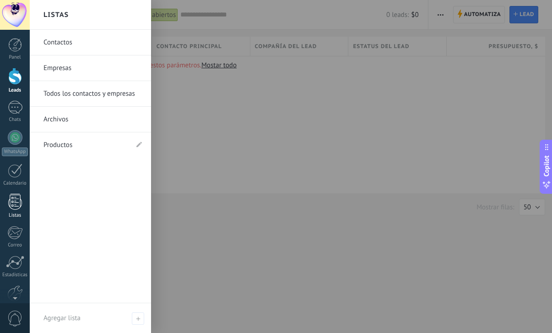
click at [19, 205] on div at bounding box center [15, 202] width 14 height 16
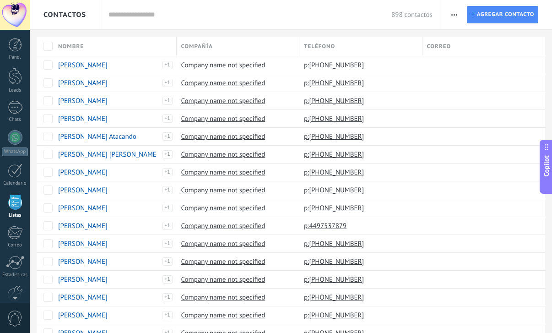
click at [19, 205] on div at bounding box center [15, 202] width 14 height 16
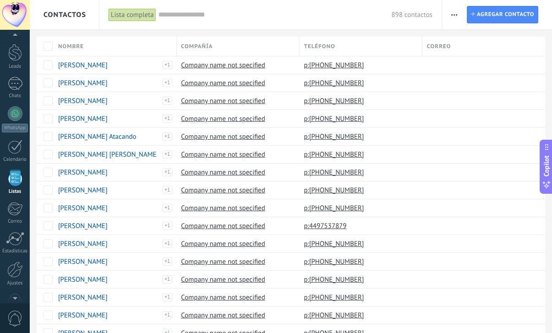
click at [456, 11] on span "button" at bounding box center [454, 14] width 6 height 17
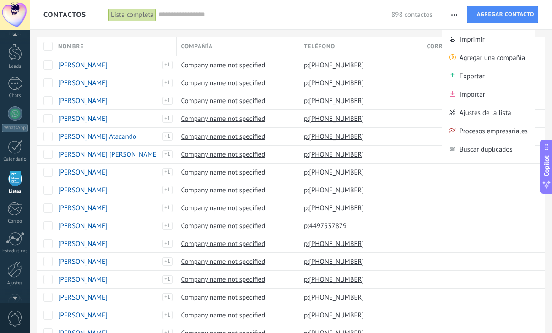
click at [421, 15] on span "898 contactos" at bounding box center [411, 15] width 41 height 9
click at [421, 19] on span "898 contactos" at bounding box center [411, 15] width 41 height 9
click at [421, 25] on span "Crear un widget de panel" at bounding box center [427, 27] width 71 height 10
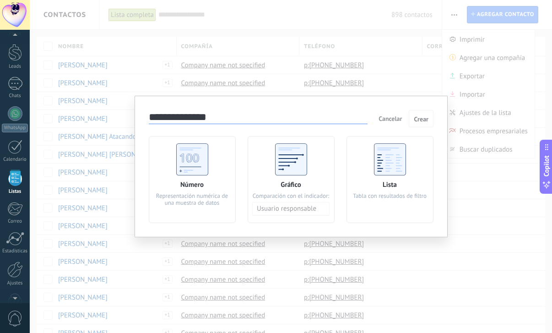
click at [485, 78] on div "**********" at bounding box center [291, 166] width 522 height 333
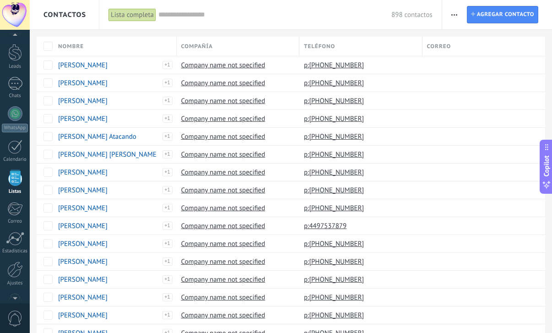
click at [149, 15] on div "Lista completa" at bounding box center [132, 14] width 48 height 13
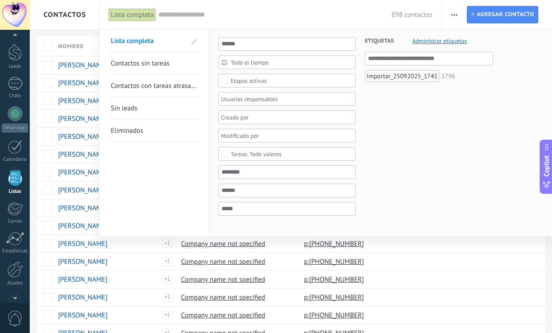
click at [149, 15] on div "Lista completa" at bounding box center [132, 14] width 48 height 13
click at [200, 42] on span at bounding box center [195, 41] width 16 height 16
click at [194, 42] on span at bounding box center [193, 41] width 8 height 6
click at [194, 42] on span at bounding box center [194, 41] width 6 height 6
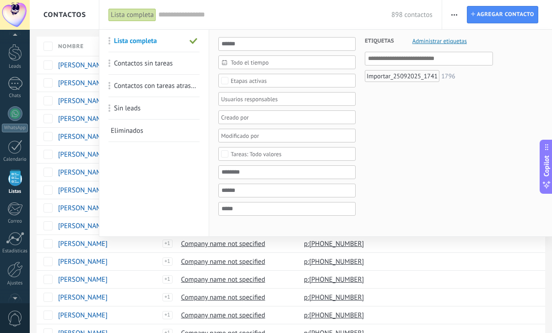
click at [107, 41] on span at bounding box center [108, 41] width 14 height 22
click at [189, 43] on span at bounding box center [193, 41] width 8 height 6
click at [267, 100] on div at bounding box center [284, 98] width 128 height 11
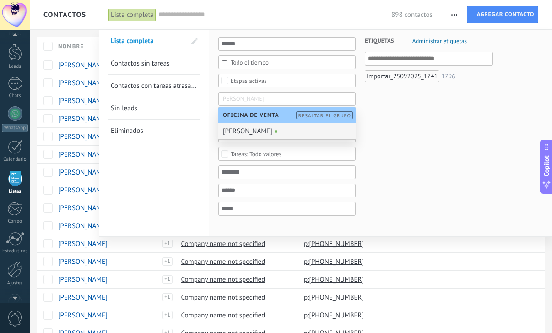
click at [266, 129] on div "[PERSON_NAME]" at bounding box center [286, 131] width 137 height 16
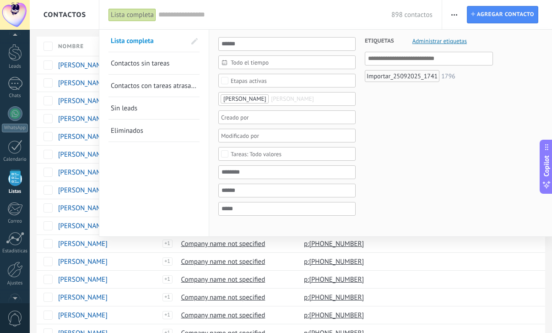
click at [257, 119] on div at bounding box center [284, 117] width 128 height 11
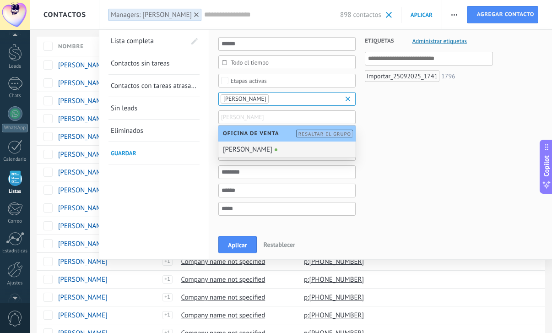
drag, startPoint x: 258, startPoint y: 140, endPoint x: 263, endPoint y: 144, distance: 6.2
click at [263, 144] on div "Oficina de Venta Resaltar el grupo [PERSON_NAME]" at bounding box center [286, 141] width 137 height 32
click at [263, 146] on div "[PERSON_NAME]" at bounding box center [286, 149] width 137 height 16
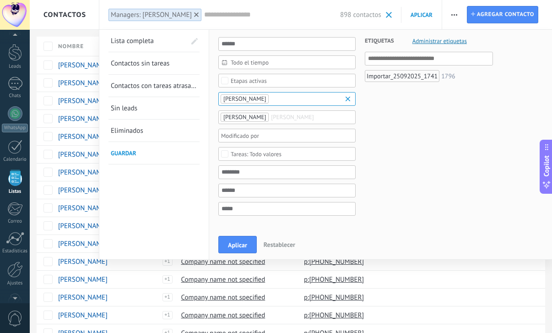
click at [231, 219] on div "Todo el tiempo Todo el tiempo [PERSON_NAME] Últimos ** 30 dias Esta semana La ú…" at bounding box center [286, 131] width 137 height 188
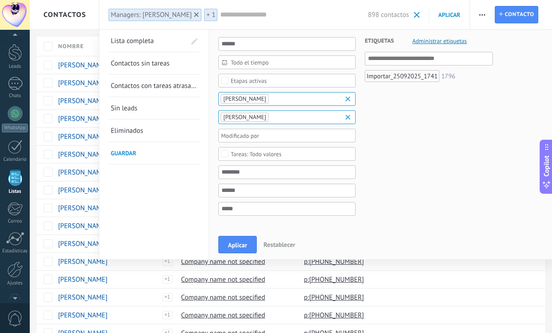
click at [236, 235] on div "Aplicar Restablecer" at bounding box center [380, 244] width 343 height 30
click at [238, 243] on span "Aplicar" at bounding box center [237, 245] width 19 height 6
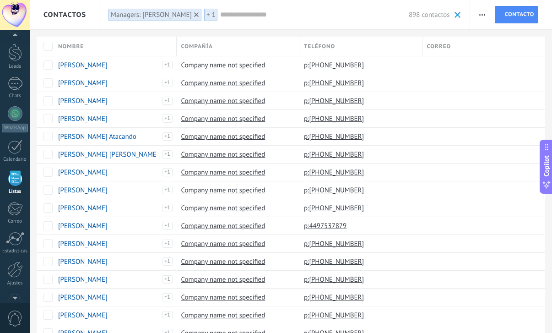
click at [86, 13] on span "Contactos" at bounding box center [64, 15] width 43 height 9
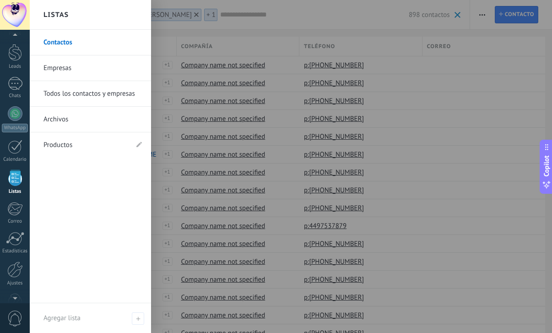
click at [90, 90] on link "Todos los contactos y empresas" at bounding box center [92, 94] width 98 height 26
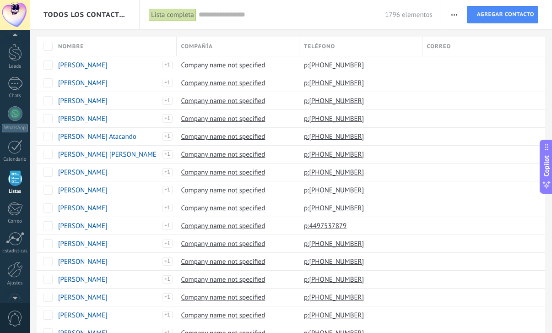
click at [87, 12] on span "Todos los contactos y empresas" at bounding box center [84, 15] width 83 height 9
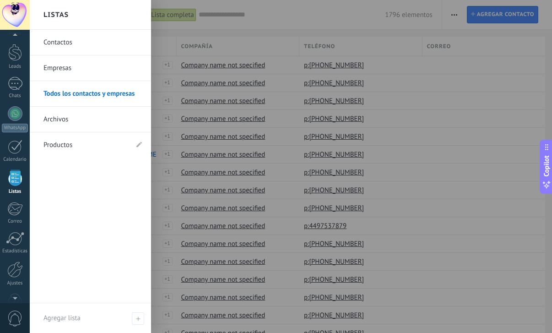
click at [82, 122] on link "Archivos" at bounding box center [92, 120] width 98 height 26
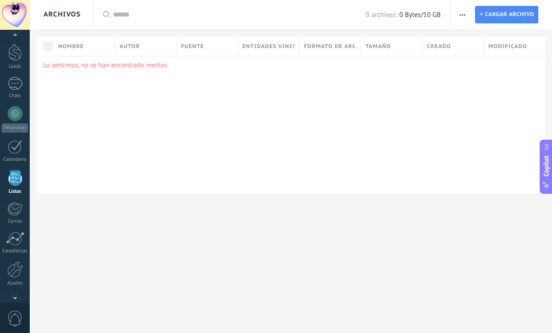
click at [54, 21] on div "Archivos" at bounding box center [61, 14] width 37 height 29
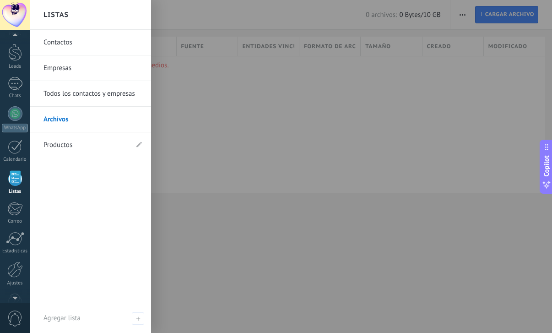
click at [70, 137] on link "Productos" at bounding box center [85, 145] width 85 height 26
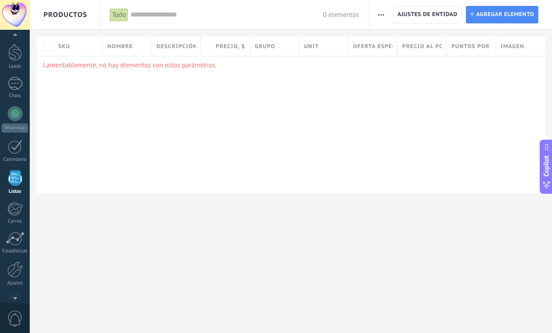
click at [14, 174] on div at bounding box center [15, 178] width 14 height 16
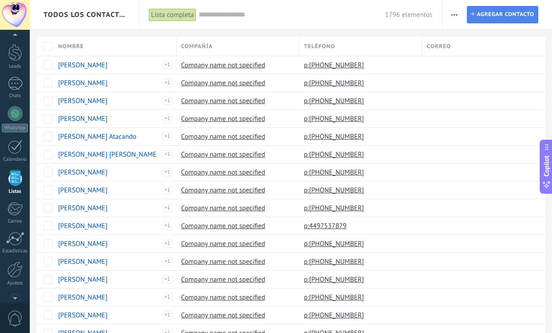
click at [505, 11] on span "Agregar contacto" at bounding box center [505, 14] width 57 height 16
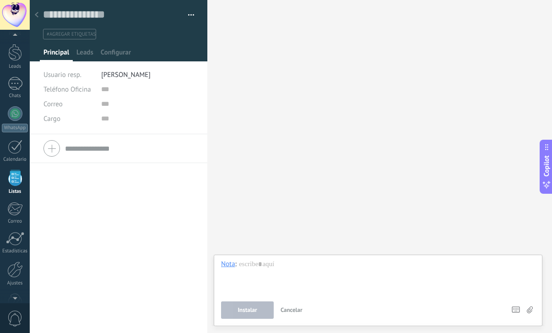
click at [39, 12] on div at bounding box center [36, 15] width 13 height 18
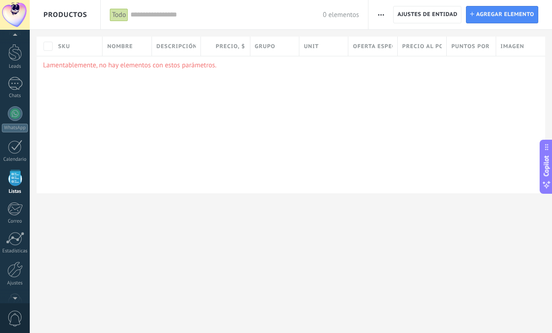
click at [254, 97] on div "Lamentablemente, no hay elementos con estos parámetros." at bounding box center [291, 124] width 508 height 137
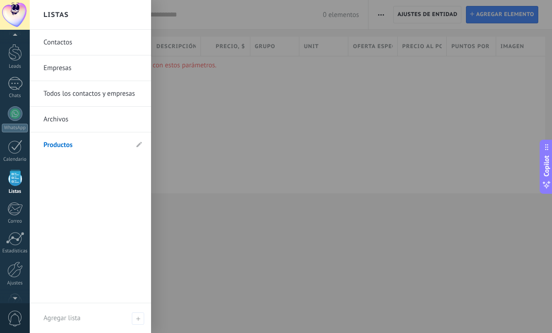
click at [12, 176] on div at bounding box center [15, 178] width 14 height 16
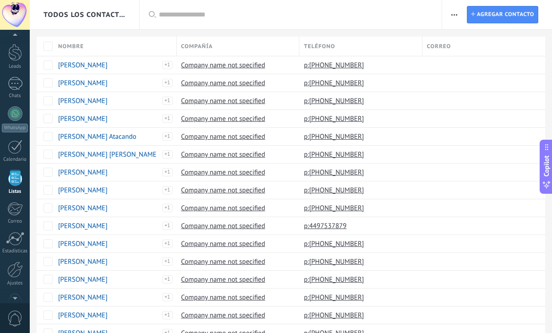
click at [12, 176] on div at bounding box center [15, 178] width 14 height 16
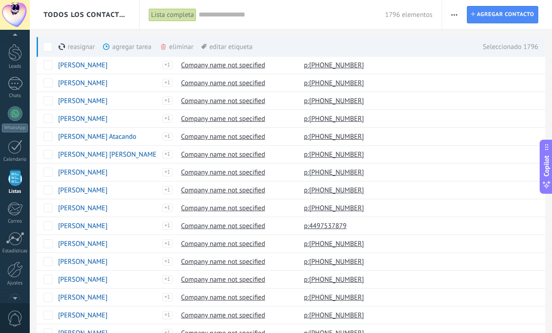
click at [232, 46] on div "editar etiqueta màs" at bounding box center [226, 47] width 51 height 20
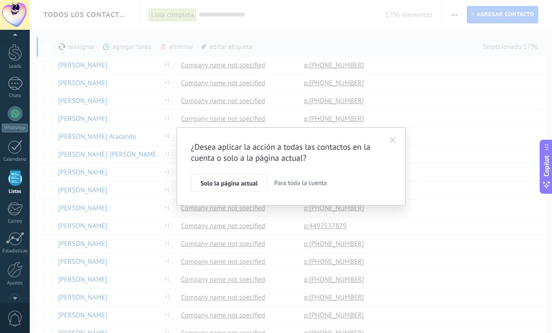
click at [392, 134] on span at bounding box center [392, 140] width 15 height 16
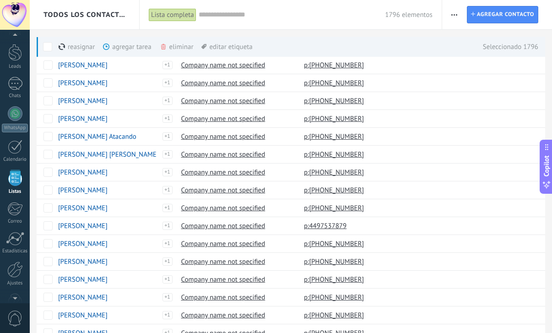
click at [187, 11] on div "Lista completa" at bounding box center [173, 14] width 48 height 13
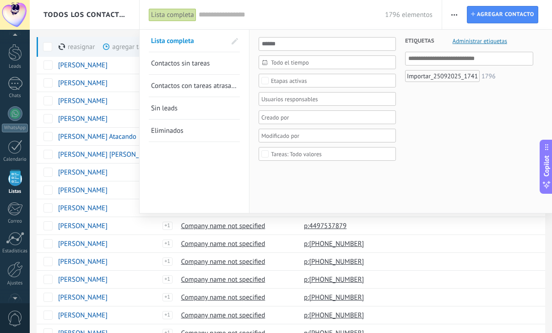
click at [189, 109] on link "Sin leads" at bounding box center [194, 108] width 86 height 22
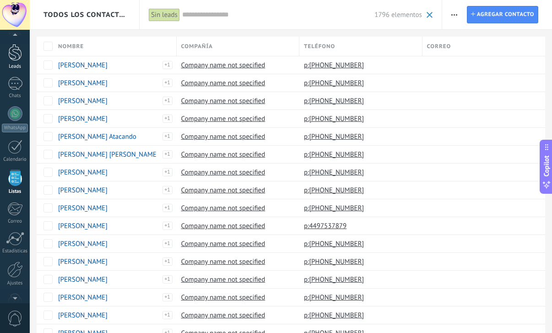
click at [17, 63] on link "Leads" at bounding box center [15, 57] width 30 height 26
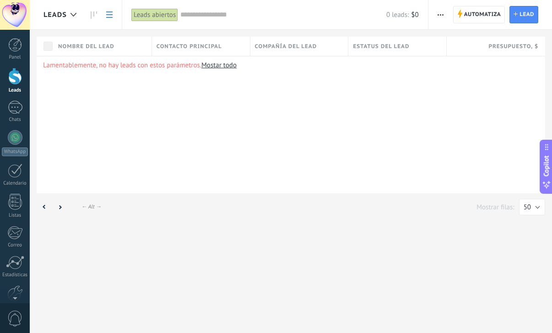
click at [162, 13] on div "Leads abiertos" at bounding box center [154, 14] width 47 height 13
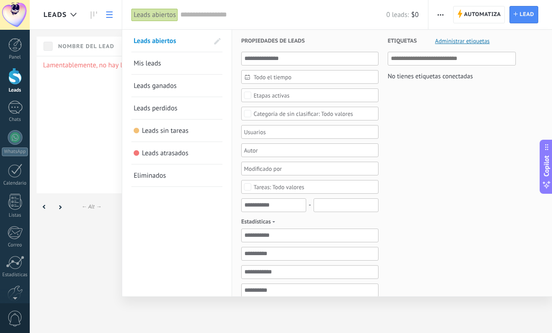
click at [171, 63] on link "Mis leads" at bounding box center [177, 63] width 86 height 22
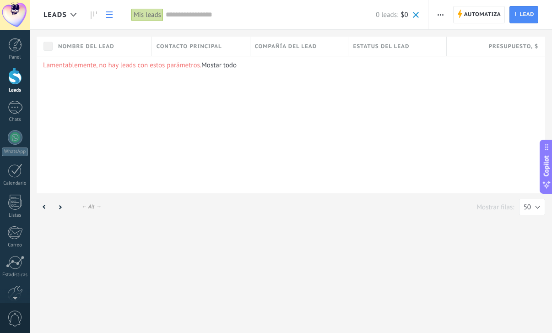
click at [157, 14] on div "Mis leads" at bounding box center [147, 14] width 32 height 13
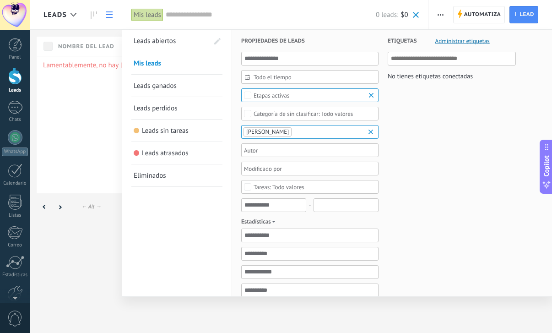
click at [171, 128] on span "Leads sin tareas" at bounding box center [165, 130] width 47 height 9
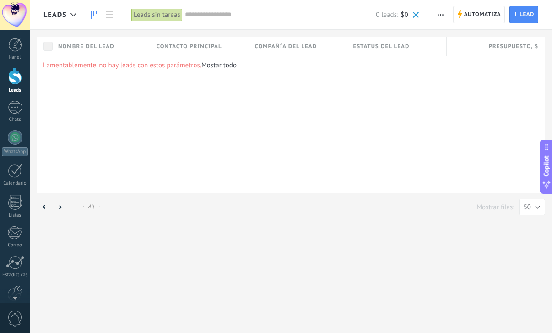
click at [91, 13] on icon at bounding box center [94, 14] width 6 height 7
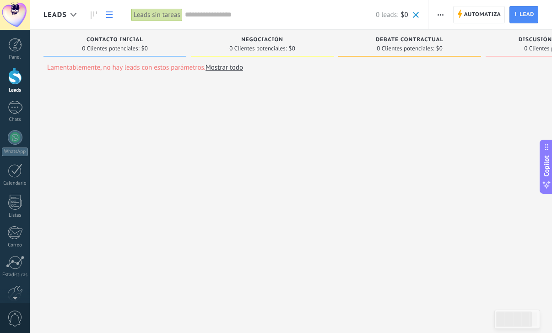
click at [111, 15] on use at bounding box center [109, 14] width 6 height 6
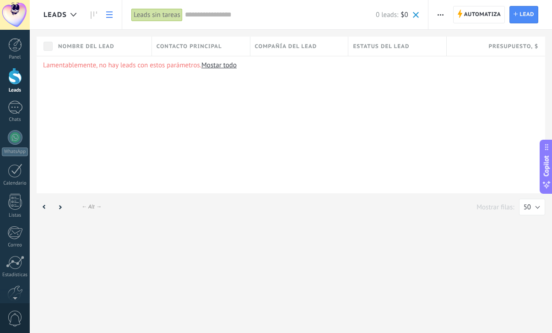
click at [169, 16] on div "Leads sin tareas" at bounding box center [156, 14] width 51 height 13
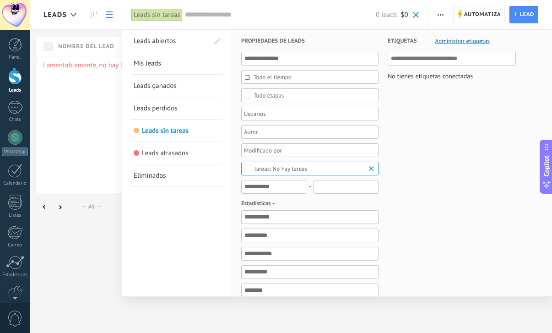
click at [438, 15] on div at bounding box center [276, 166] width 552 height 333
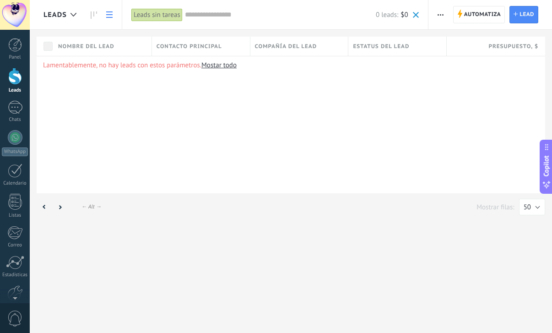
click at [439, 15] on icon "button" at bounding box center [441, 14] width 6 height 1
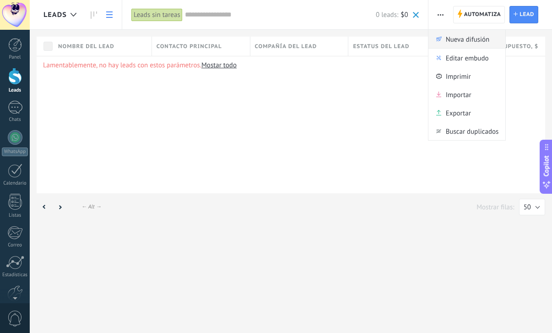
click at [450, 43] on span "Nueva difusión" at bounding box center [468, 39] width 44 height 18
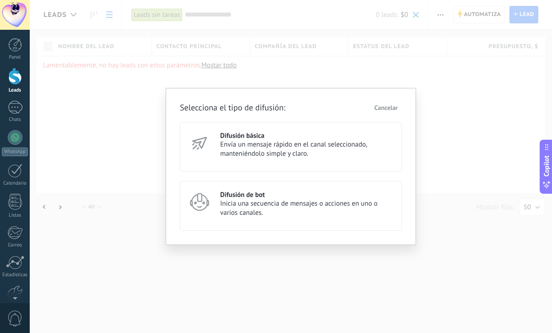
click at [267, 145] on span "Envía un mensaje rápido en el canal seleccionado, manteniéndolo simple y claro." at bounding box center [306, 149] width 173 height 18
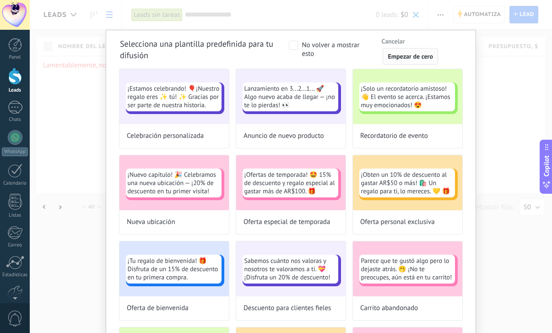
click at [415, 52] on button "Empezar de cero" at bounding box center [410, 56] width 55 height 16
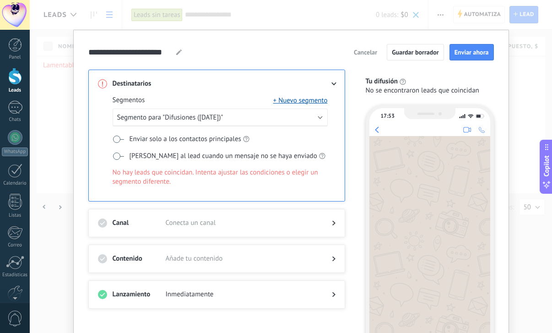
click at [368, 49] on span "Cancelar" at bounding box center [365, 52] width 23 height 6
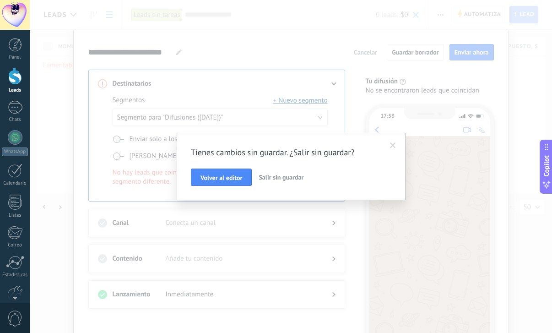
click at [281, 176] on span "Salir sin guardar" at bounding box center [281, 177] width 45 height 8
